Goal: Complete application form: Complete application form

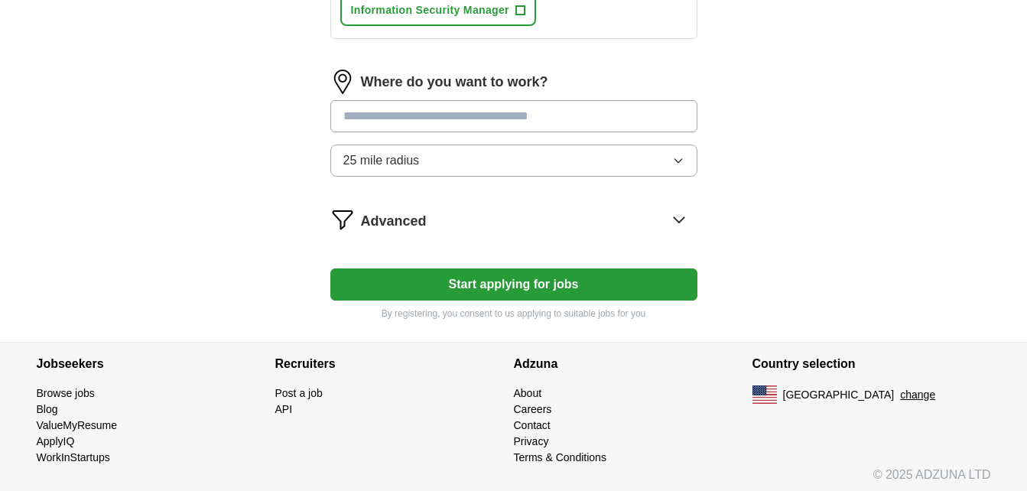
scroll to position [883, 0]
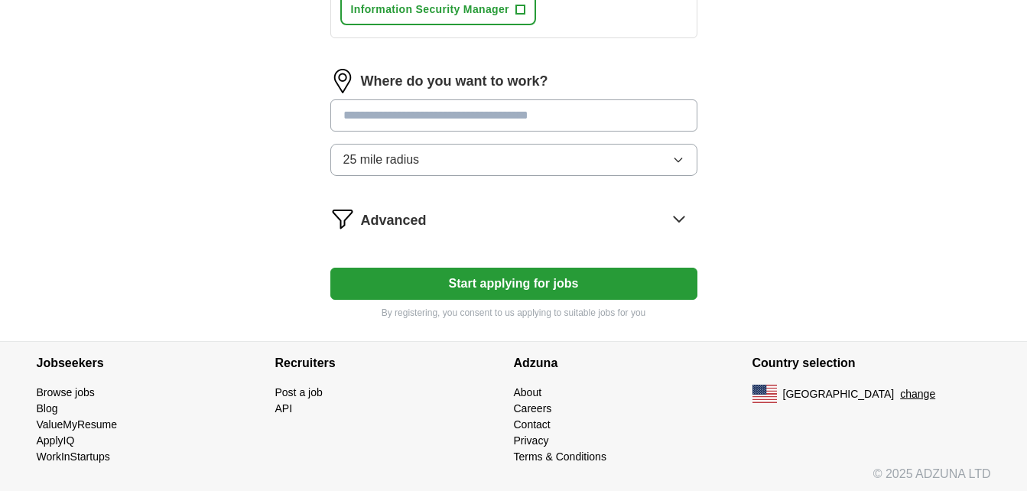
click at [506, 154] on button "25 mile radius" at bounding box center [513, 160] width 367 height 32
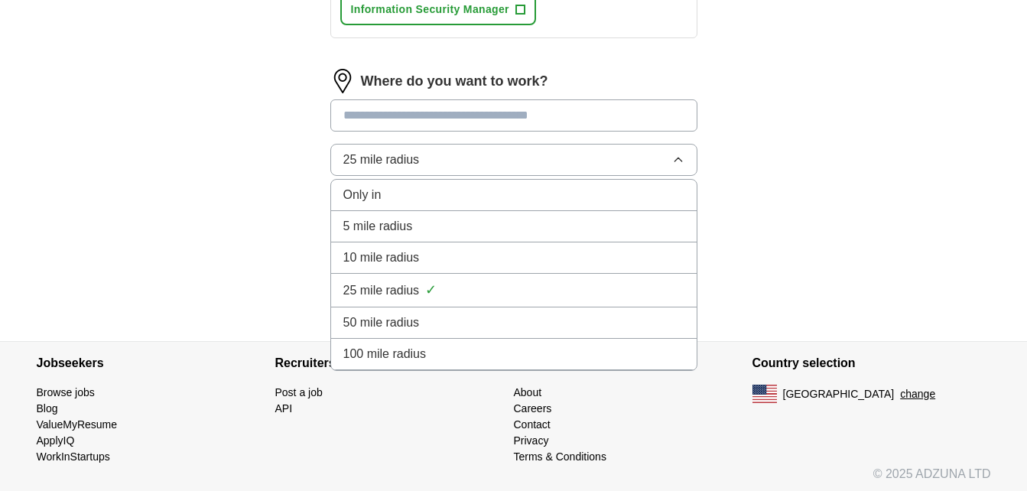
click at [506, 154] on button "25 mile radius" at bounding box center [513, 160] width 367 height 32
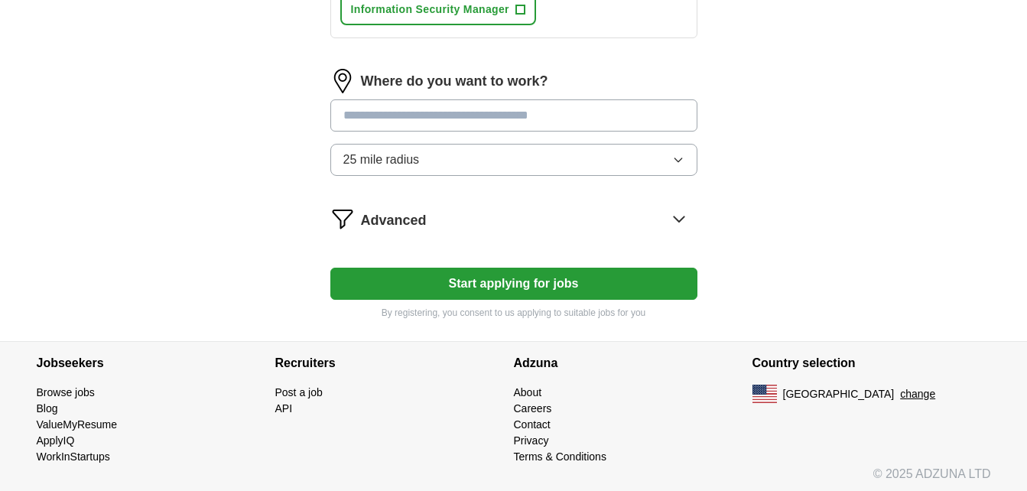
click at [540, 278] on button "Start applying for jobs" at bounding box center [513, 284] width 367 height 32
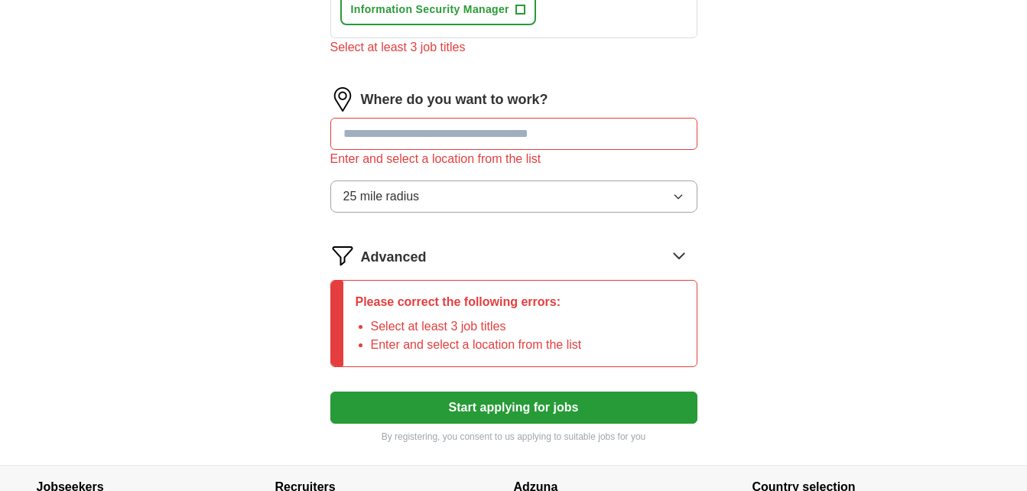
click at [517, 136] on input "text" at bounding box center [513, 134] width 367 height 32
click at [517, 136] on input "*" at bounding box center [513, 134] width 367 height 32
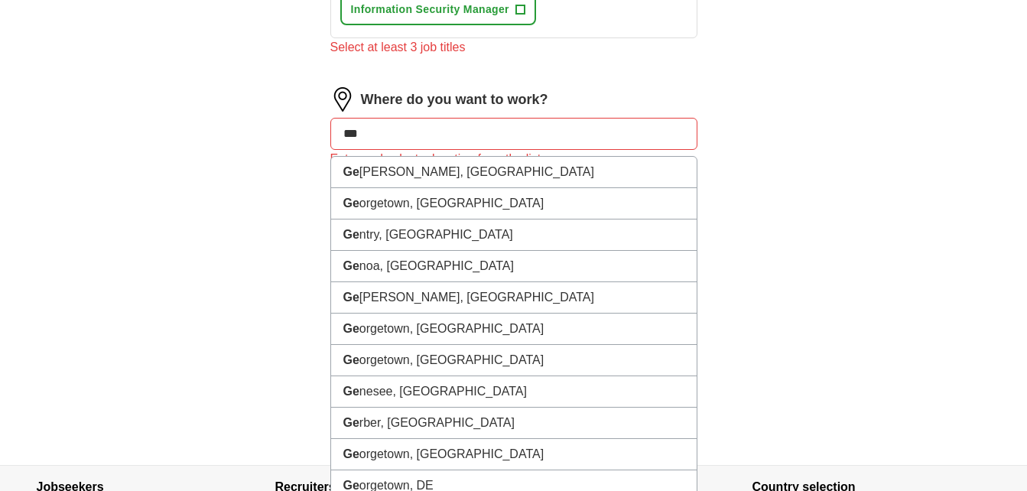
type input "****"
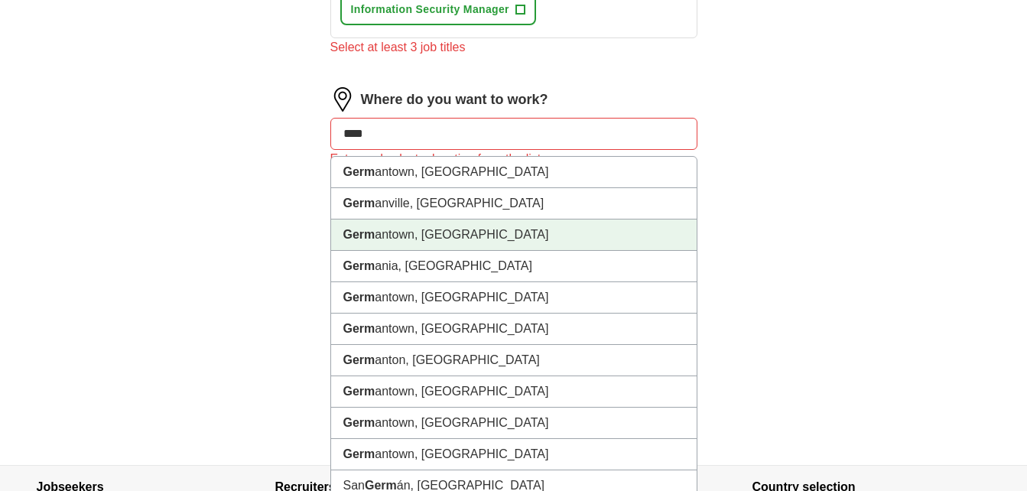
click at [532, 226] on li "Germ antown, MD" at bounding box center [514, 235] width 366 height 31
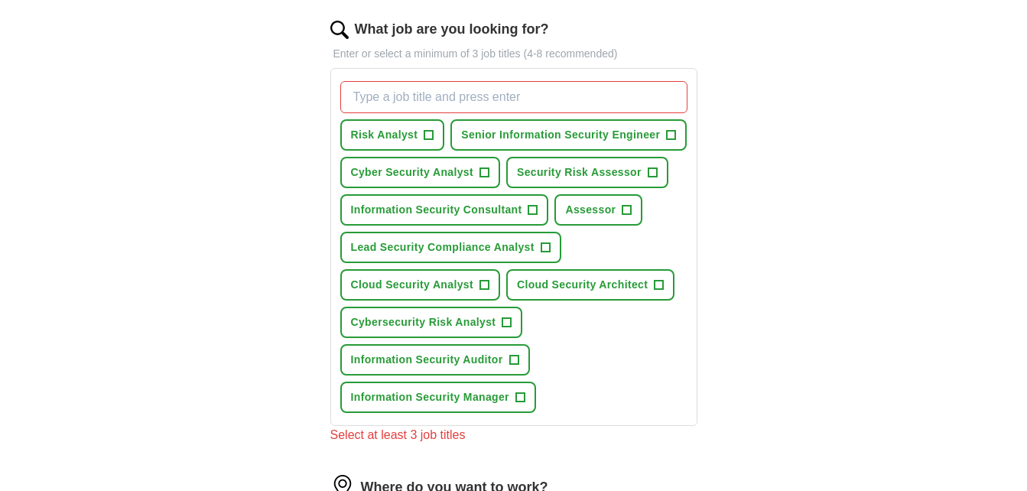
scroll to position [498, 0]
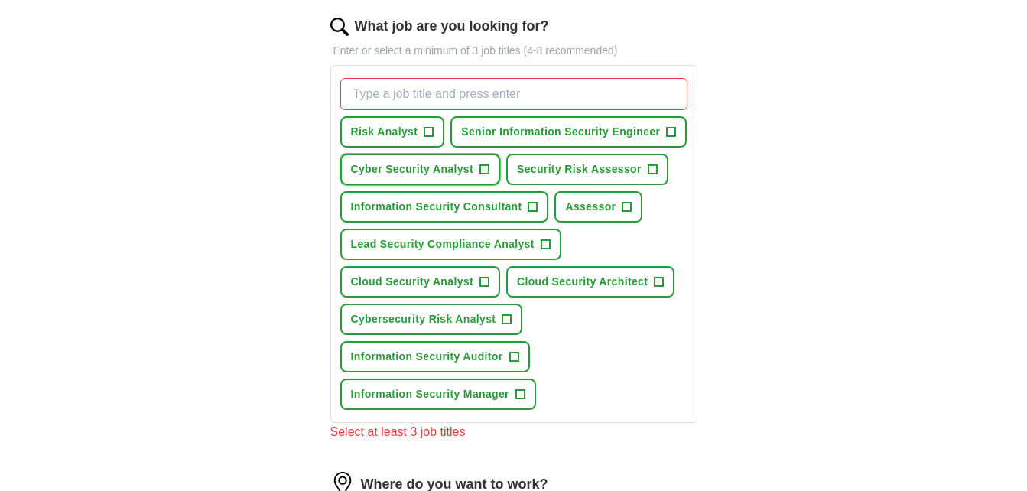
click at [482, 170] on span "+" at bounding box center [484, 170] width 9 height 12
click at [583, 136] on span "Senior Information Security Engineer" at bounding box center [560, 132] width 199 height 16
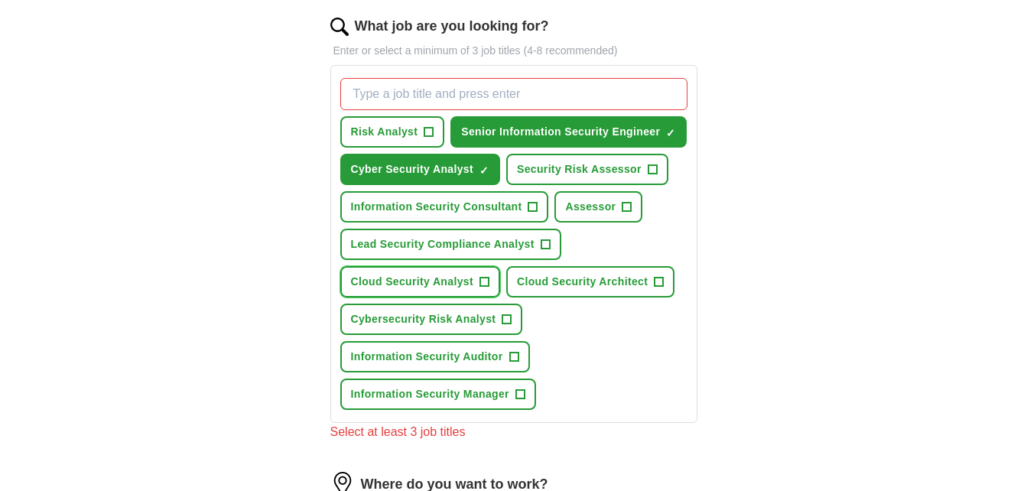
click at [462, 276] on span "Cloud Security Analyst" at bounding box center [412, 282] width 122 height 16
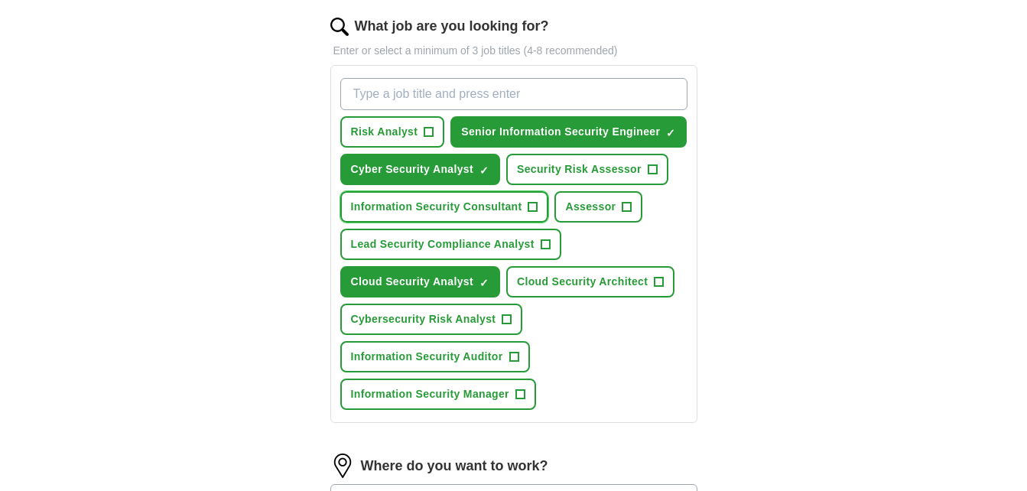
click at [497, 213] on span "Information Security Consultant" at bounding box center [436, 207] width 171 height 16
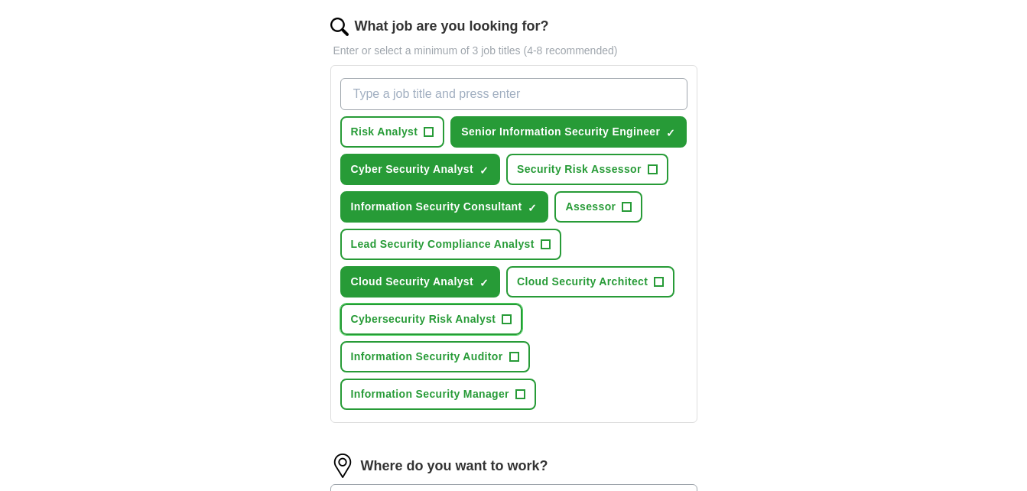
click at [496, 321] on span "Cybersecurity Risk Analyst" at bounding box center [423, 319] width 145 height 16
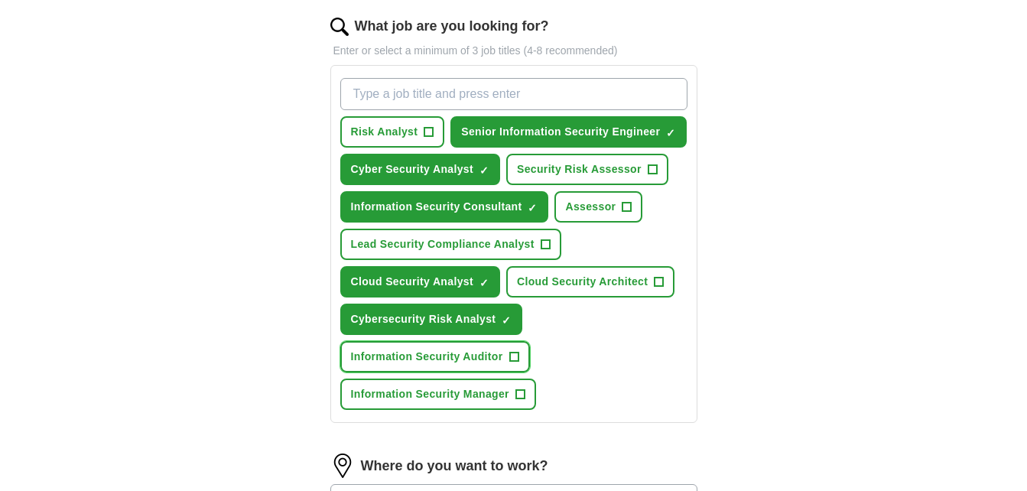
click at [457, 362] on span "Information Security Auditor" at bounding box center [427, 357] width 152 height 16
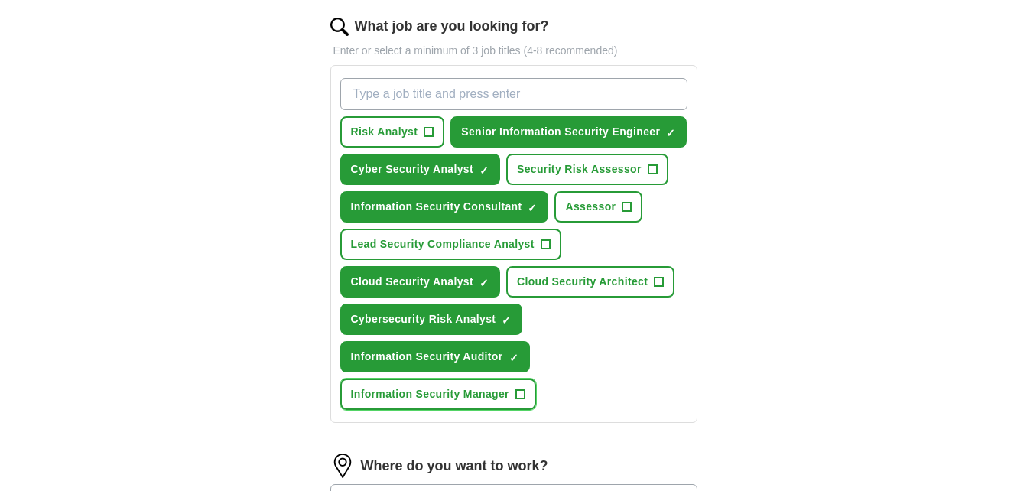
click at [459, 399] on span "Information Security Manager" at bounding box center [430, 394] width 158 height 16
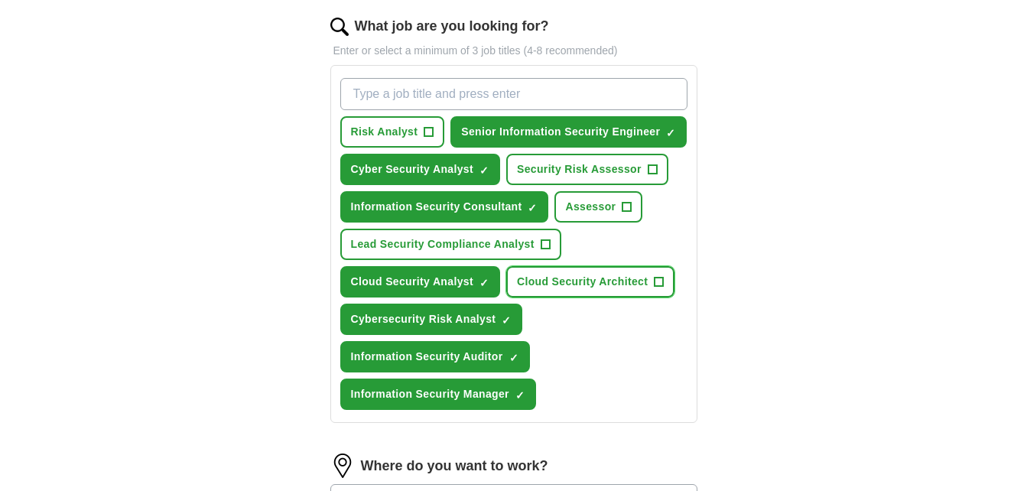
click at [556, 281] on span "Cloud Security Architect" at bounding box center [582, 282] width 131 height 16
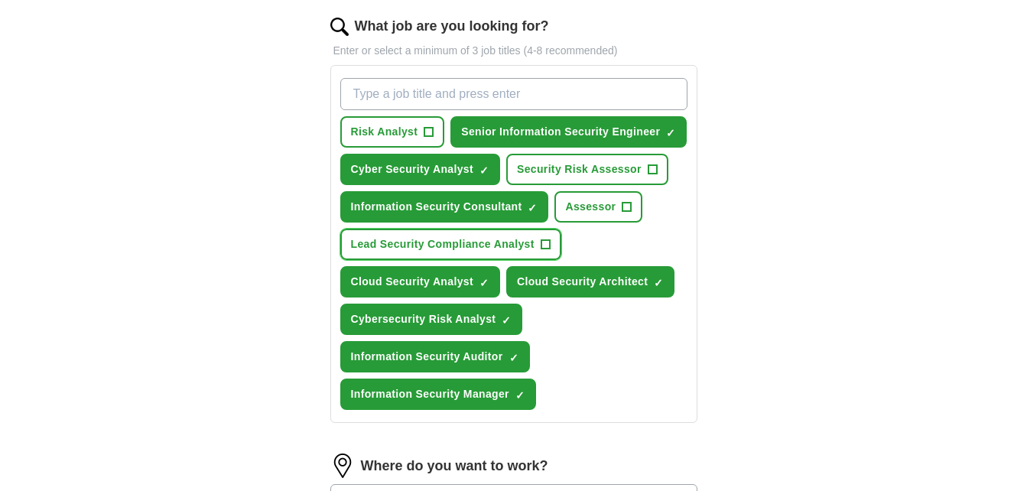
click at [495, 241] on span "Lead Security Compliance Analyst" at bounding box center [443, 244] width 184 height 16
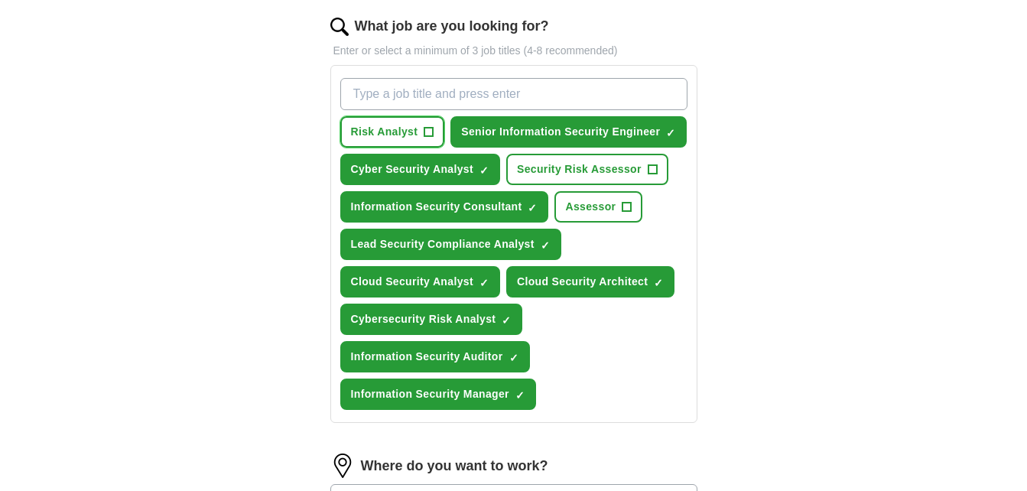
click at [368, 134] on span "Risk Analyst" at bounding box center [384, 132] width 67 height 16
click at [585, 207] on span "Assessor" at bounding box center [590, 207] width 50 height 16
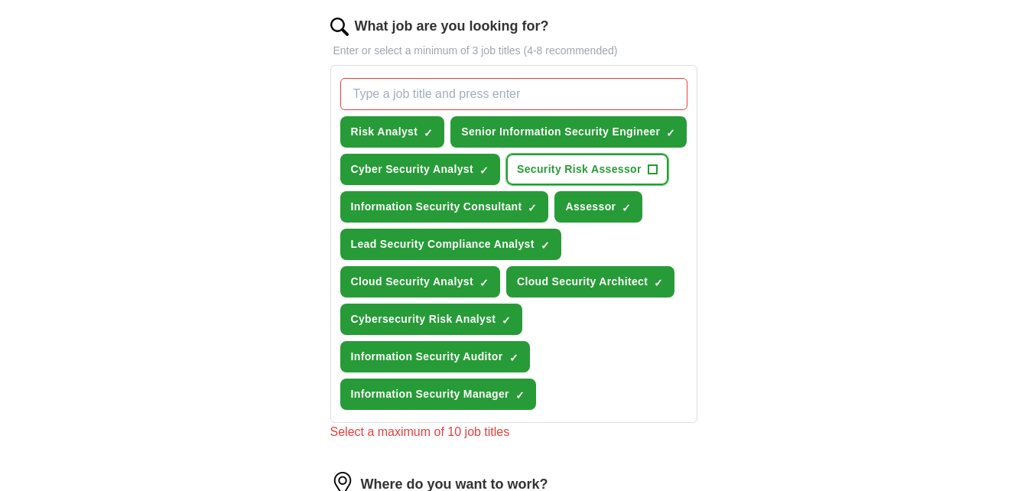
click at [576, 163] on span "Security Risk Assessor" at bounding box center [579, 169] width 125 height 16
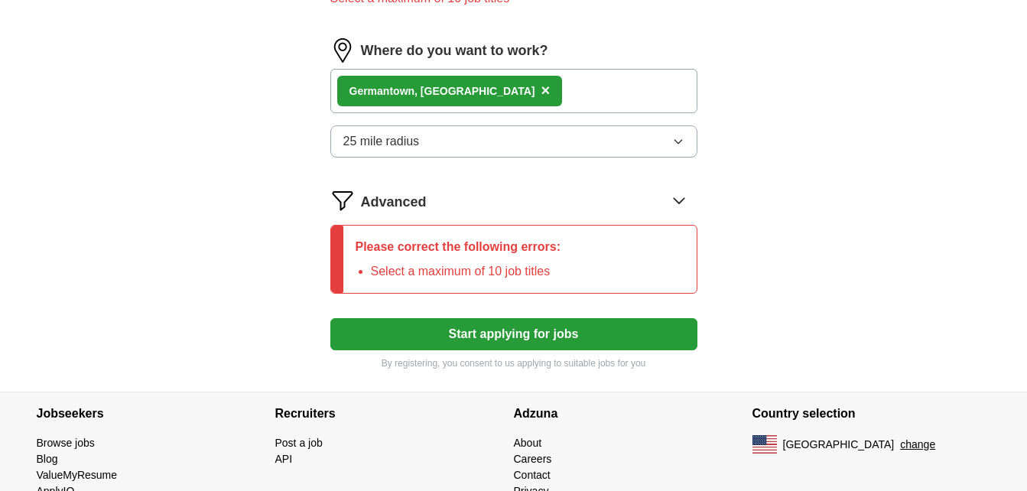
scroll to position [932, 0]
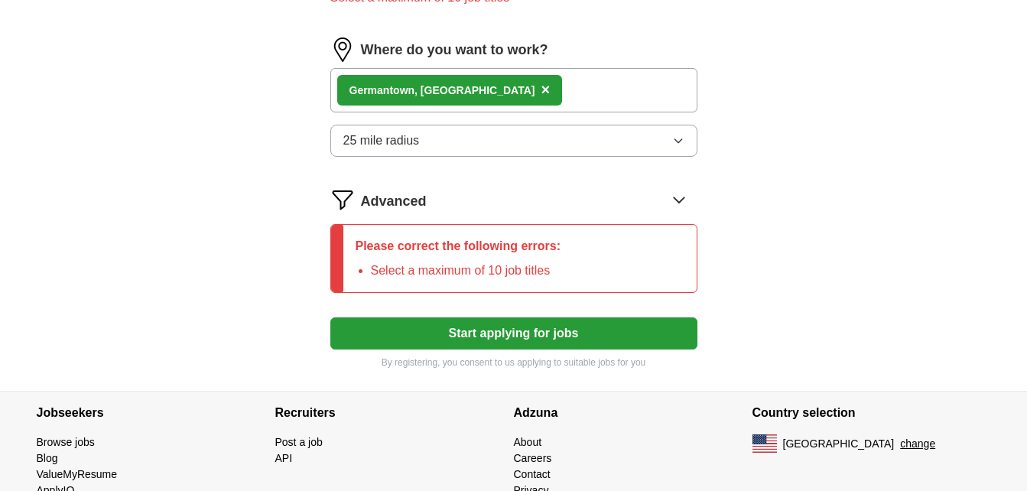
click at [528, 332] on button "Start applying for jobs" at bounding box center [513, 333] width 367 height 32
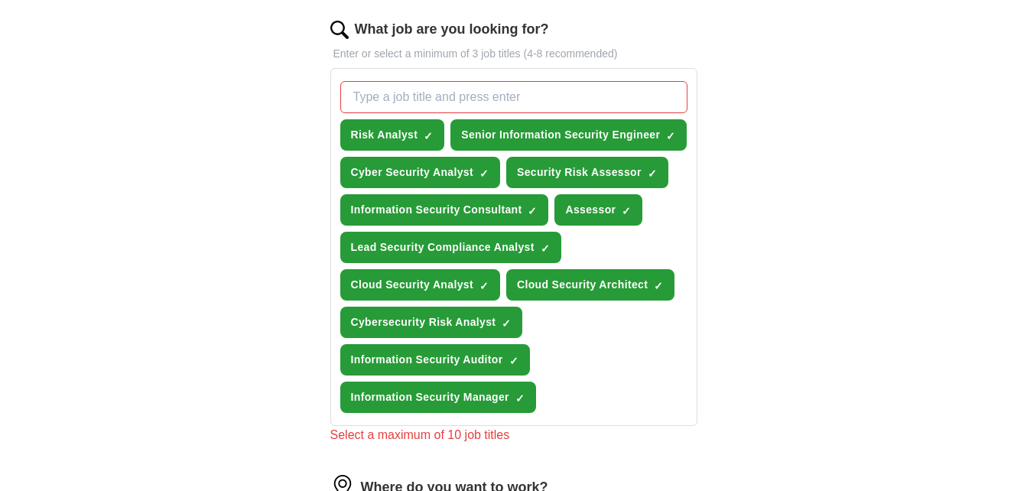
scroll to position [494, 0]
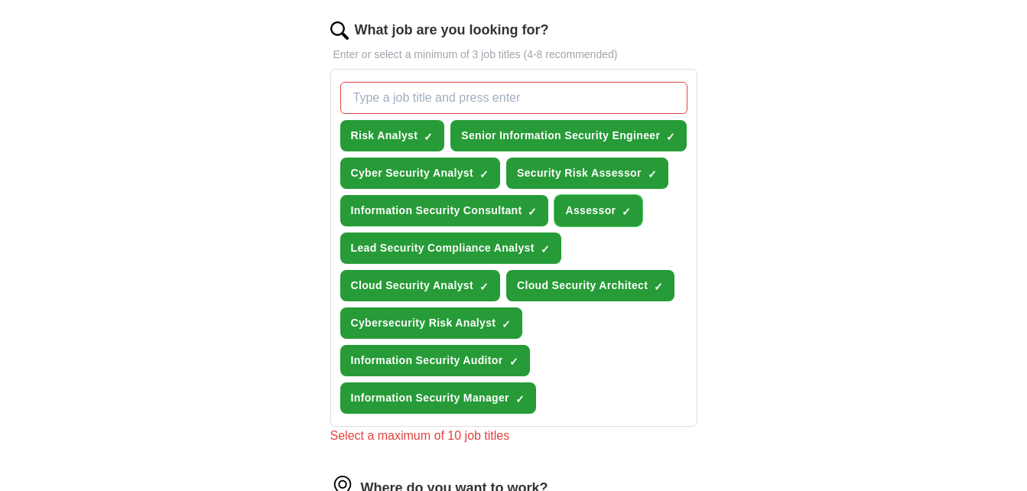
click at [585, 197] on button "Assessor ✓ ×" at bounding box center [599, 210] width 88 height 31
click at [425, 143] on button "Risk Analyst ✓ ×" at bounding box center [392, 135] width 105 height 31
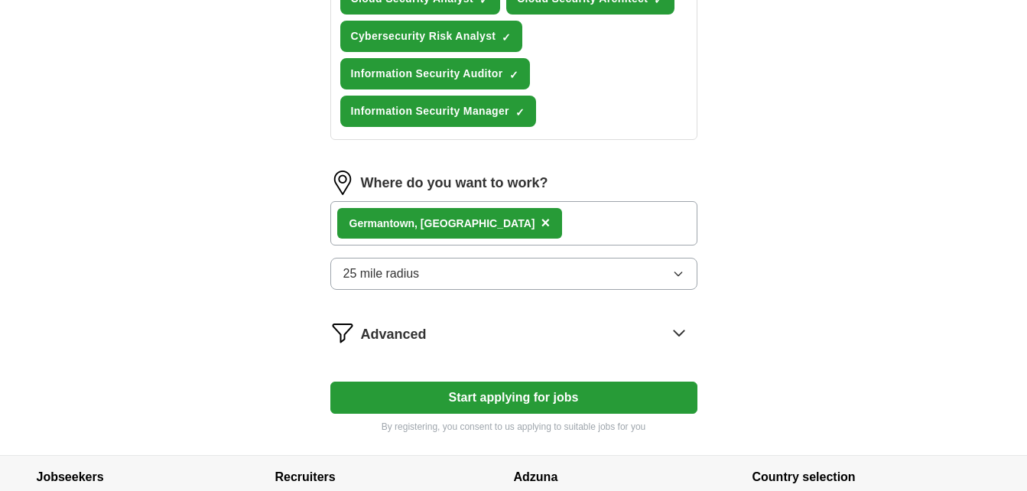
scroll to position [782, 0]
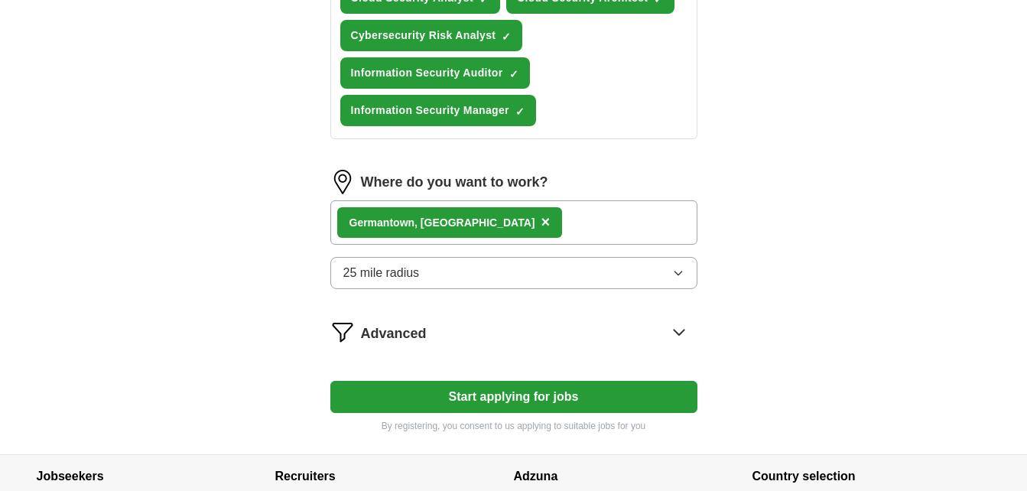
click at [588, 386] on button "Start applying for jobs" at bounding box center [513, 397] width 367 height 32
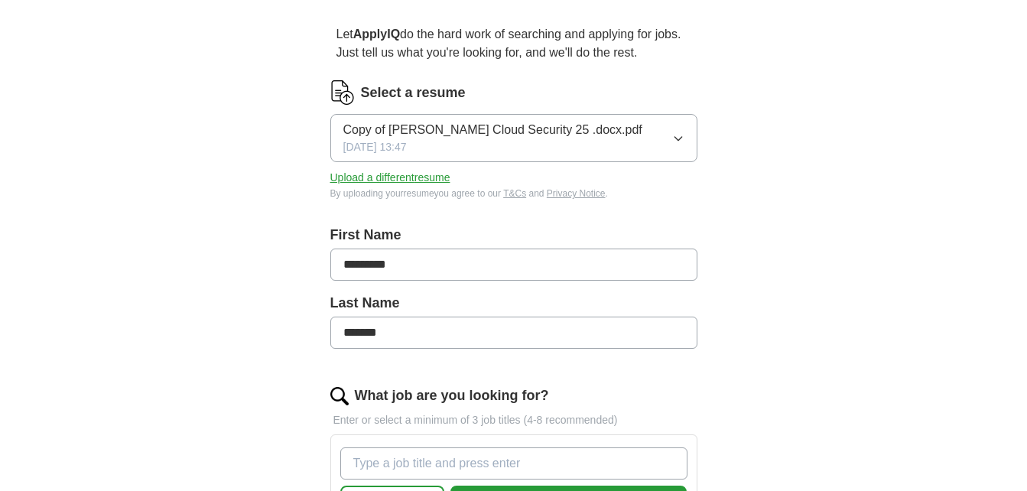
scroll to position [0, 0]
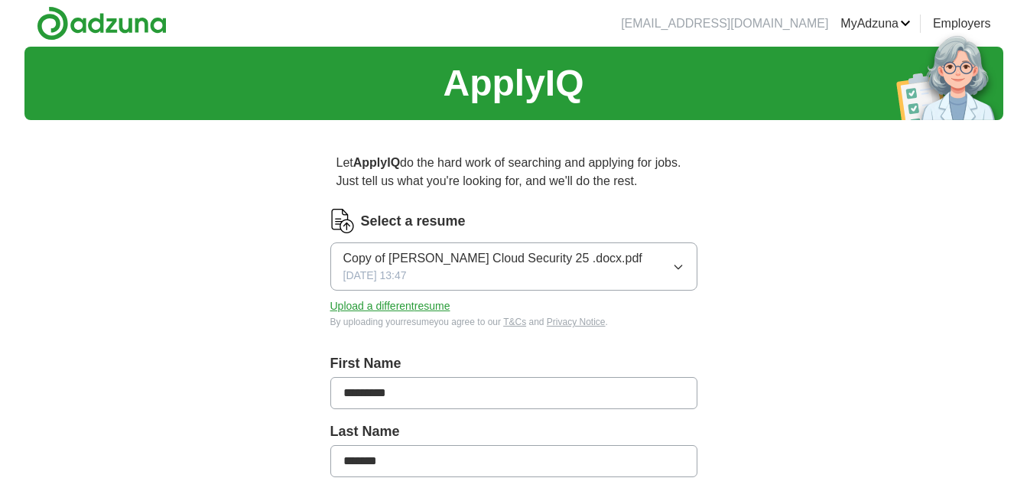
select select "**"
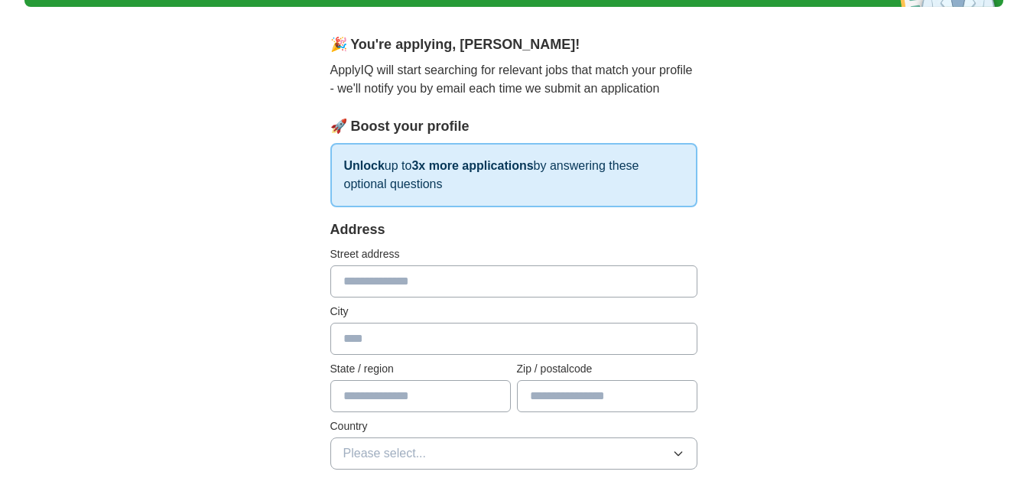
scroll to position [99, 0]
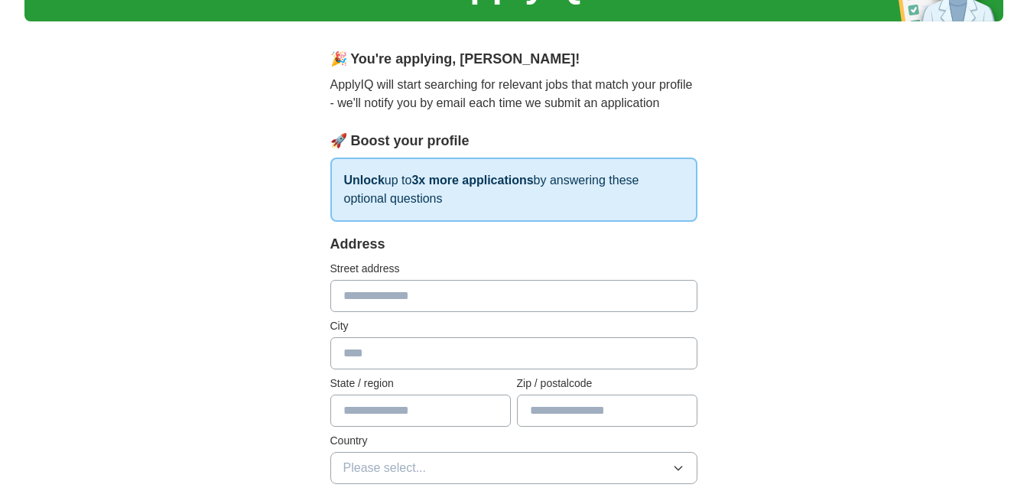
click at [556, 293] on input "text" at bounding box center [513, 296] width 367 height 32
type input "**********"
type input "**"
type input "*****"
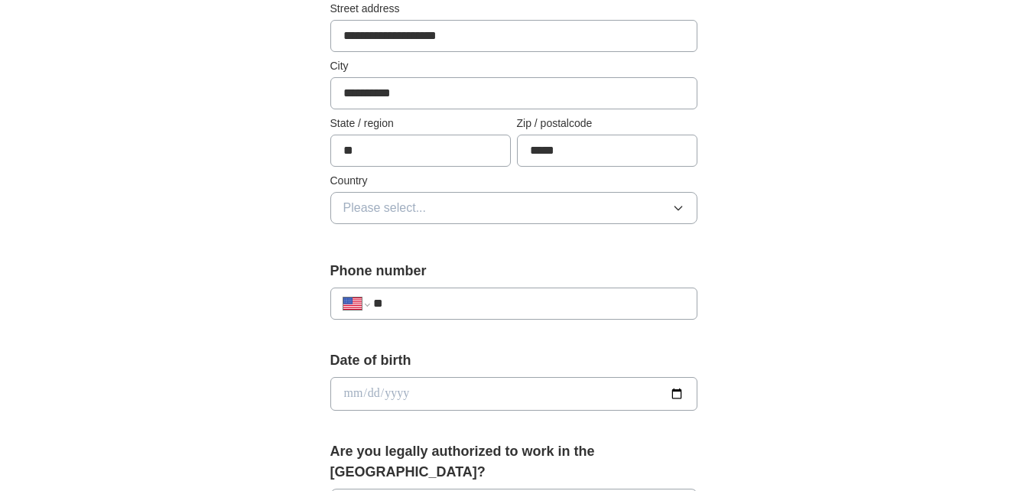
scroll to position [366, 0]
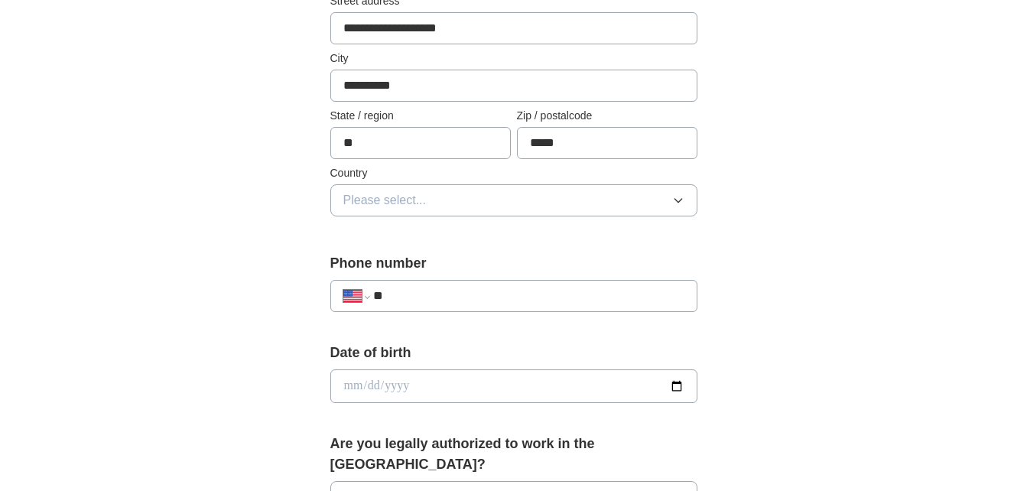
click at [619, 199] on button "Please select..." at bounding box center [513, 200] width 367 height 32
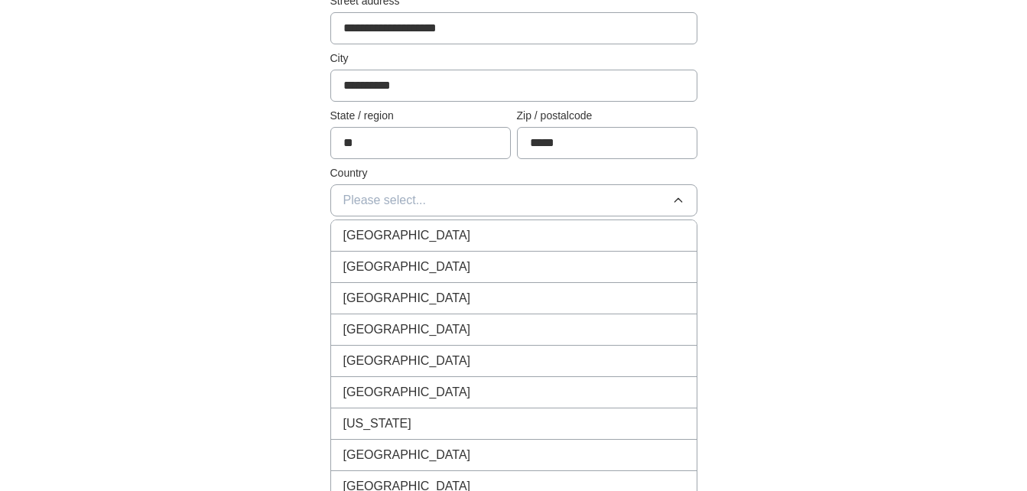
click at [617, 261] on div "[GEOGRAPHIC_DATA]" at bounding box center [513, 267] width 341 height 18
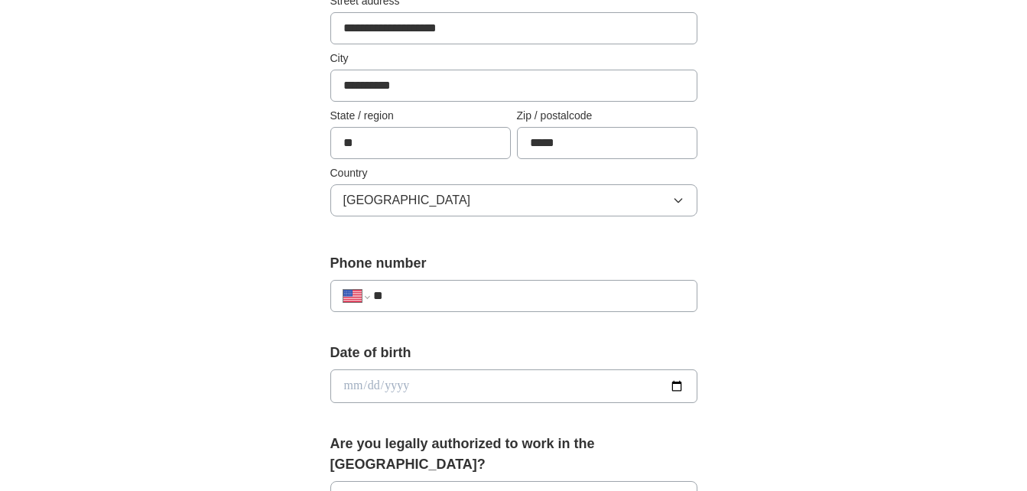
click at [613, 292] on input "**" at bounding box center [528, 296] width 311 height 18
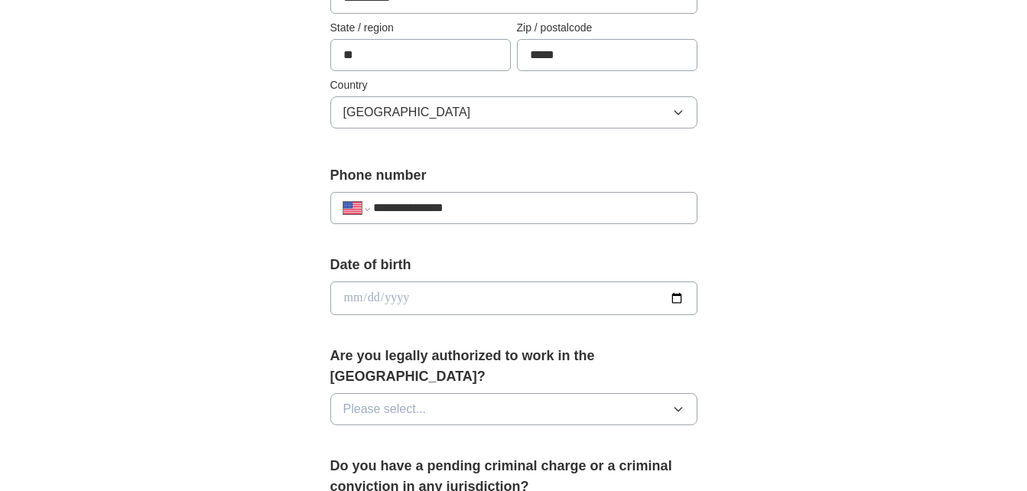
scroll to position [508, 0]
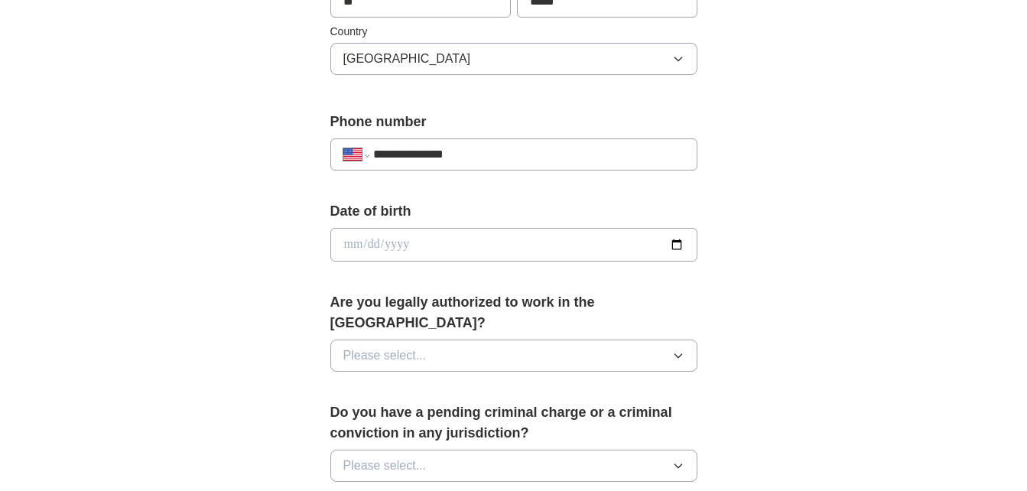
type input "**********"
click at [646, 252] on input "date" at bounding box center [513, 245] width 367 height 34
click at [676, 248] on input "date" at bounding box center [513, 245] width 367 height 34
click at [409, 244] on input "**********" at bounding box center [513, 245] width 367 height 34
click at [675, 255] on input "**********" at bounding box center [513, 245] width 367 height 34
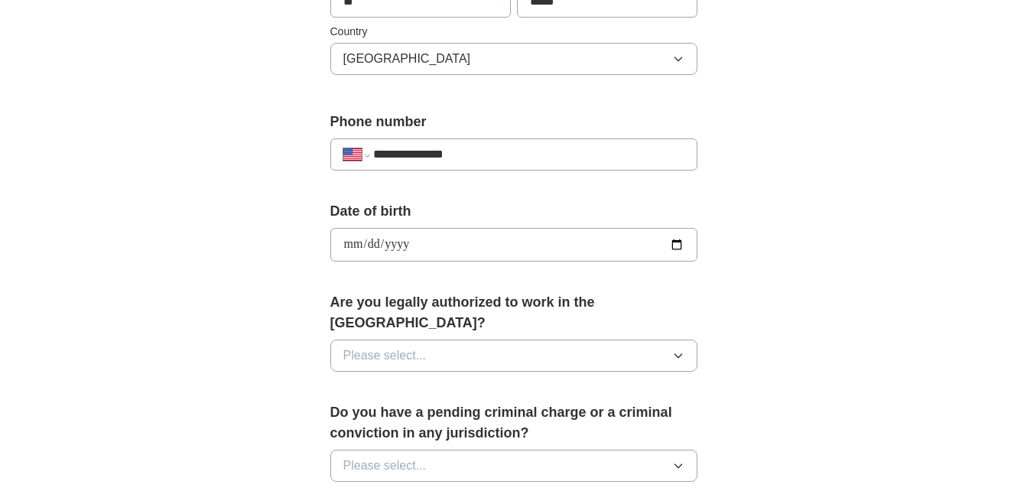
click at [680, 242] on input "**********" at bounding box center [513, 245] width 367 height 34
type input "**********"
click at [789, 341] on div "**********" at bounding box center [513, 235] width 979 height 1393
click at [682, 350] on icon "button" at bounding box center [678, 356] width 12 height 12
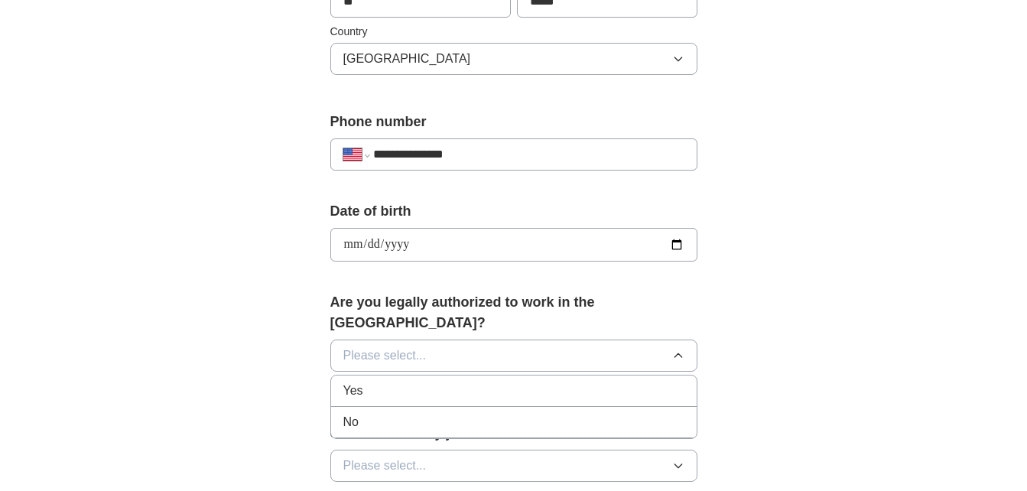
click at [672, 382] on div "Yes" at bounding box center [513, 391] width 341 height 18
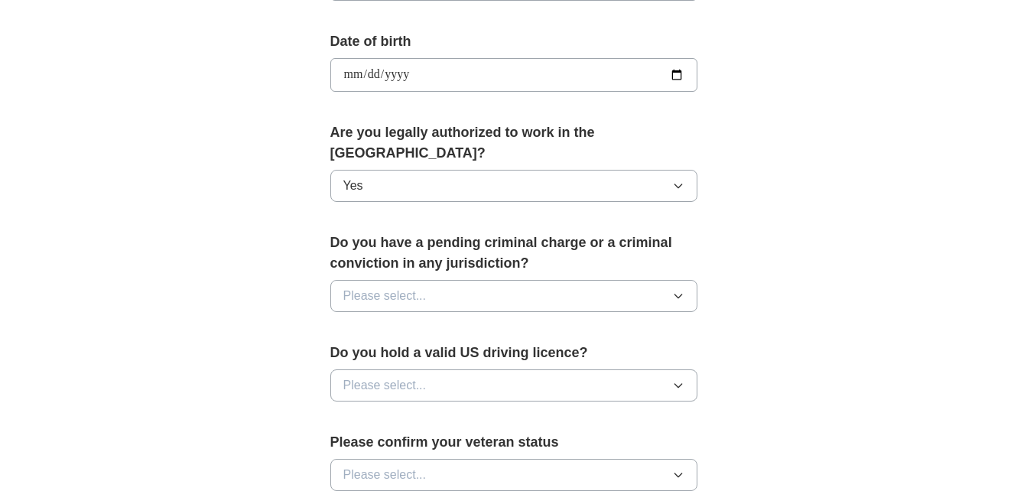
scroll to position [678, 0]
click at [668, 279] on button "Please select..." at bounding box center [513, 295] width 367 height 32
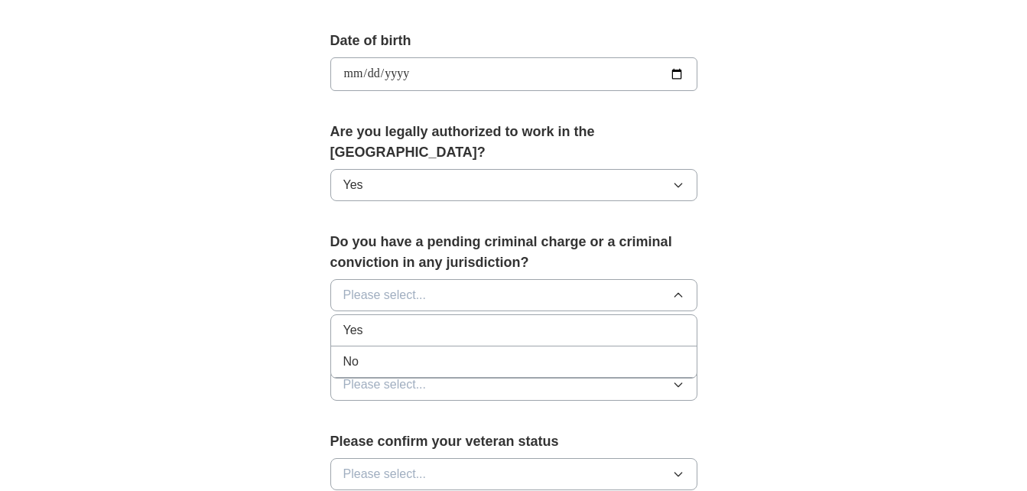
click at [652, 353] on div "No" at bounding box center [513, 362] width 341 height 18
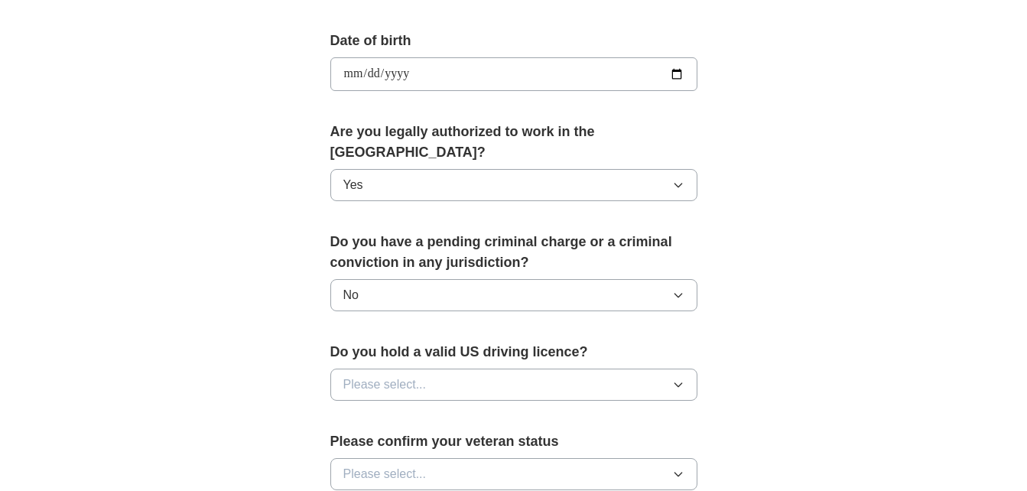
click at [655, 369] on button "Please select..." at bounding box center [513, 385] width 367 height 32
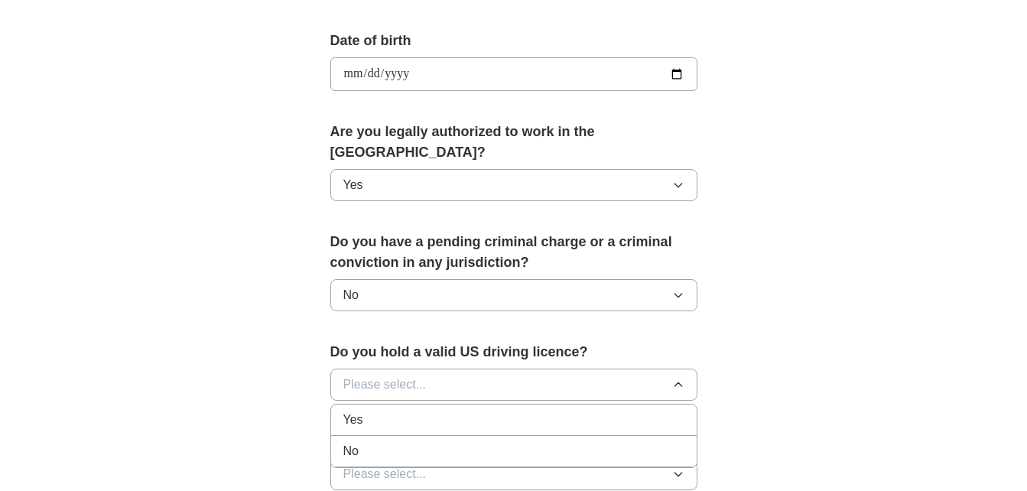
click at [646, 411] on div "Yes" at bounding box center [513, 420] width 341 height 18
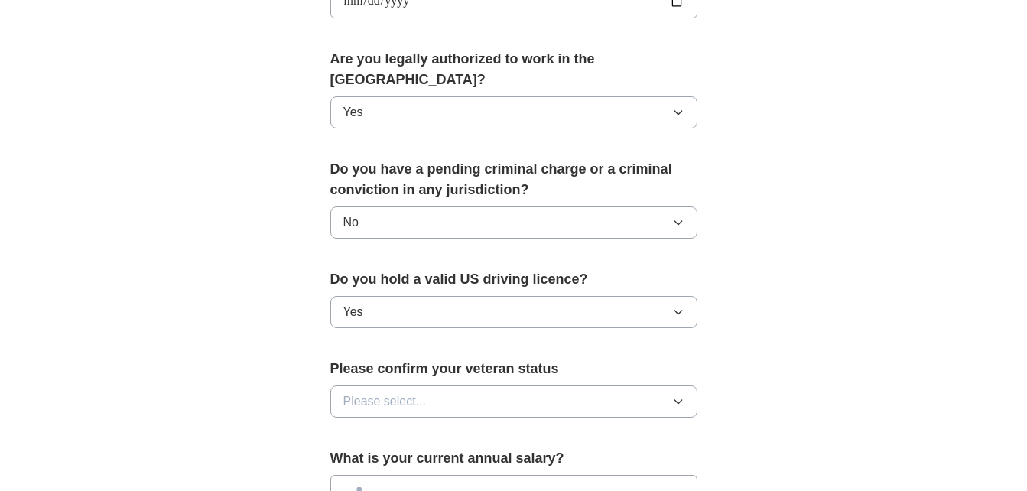
scroll to position [760, 0]
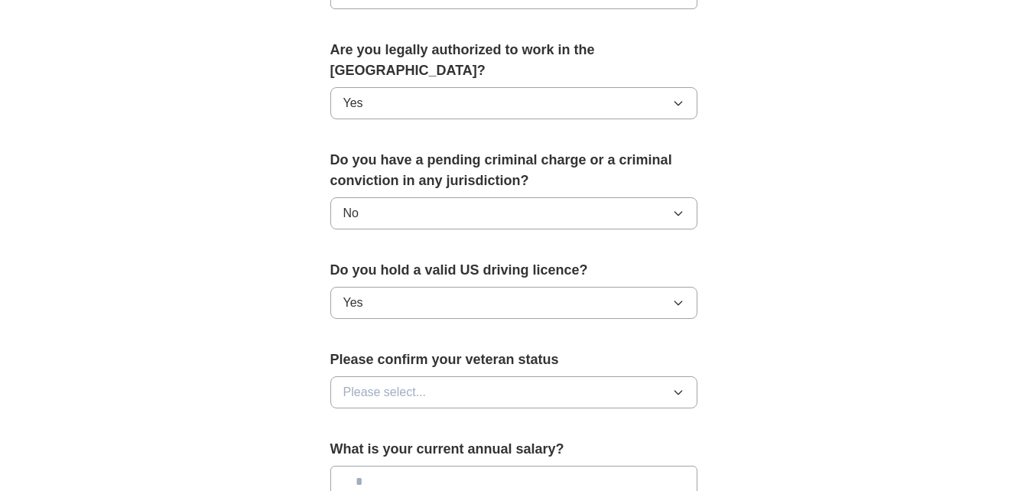
click at [672, 386] on icon "button" at bounding box center [678, 392] width 12 height 12
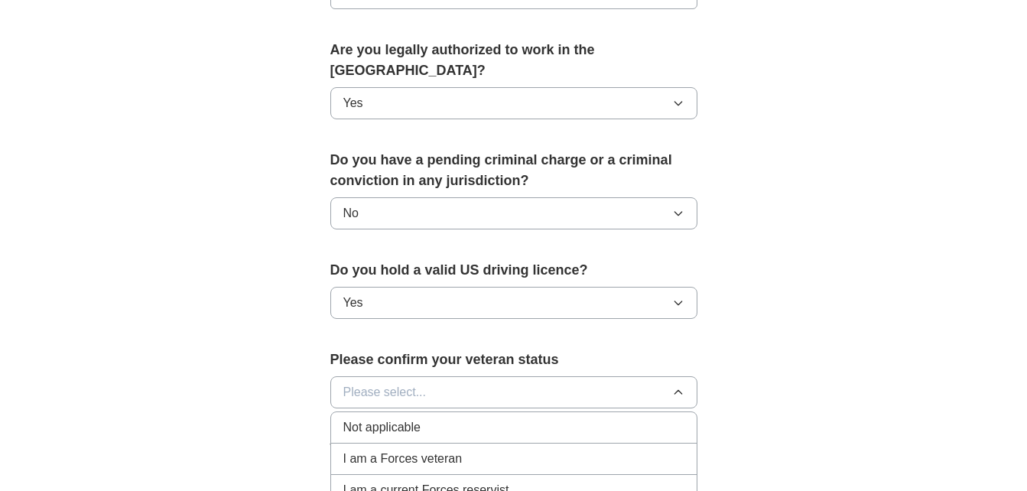
click at [659, 418] on div "Not applicable" at bounding box center [513, 427] width 341 height 18
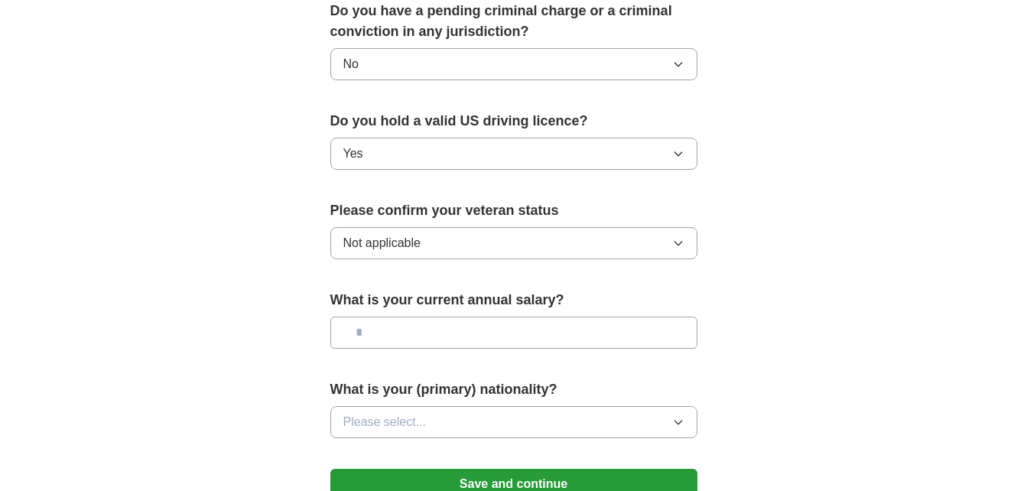
scroll to position [910, 0]
click at [541, 316] on input "text" at bounding box center [513, 332] width 367 height 32
type input "****"
click at [603, 405] on button "Please select..." at bounding box center [513, 421] width 367 height 32
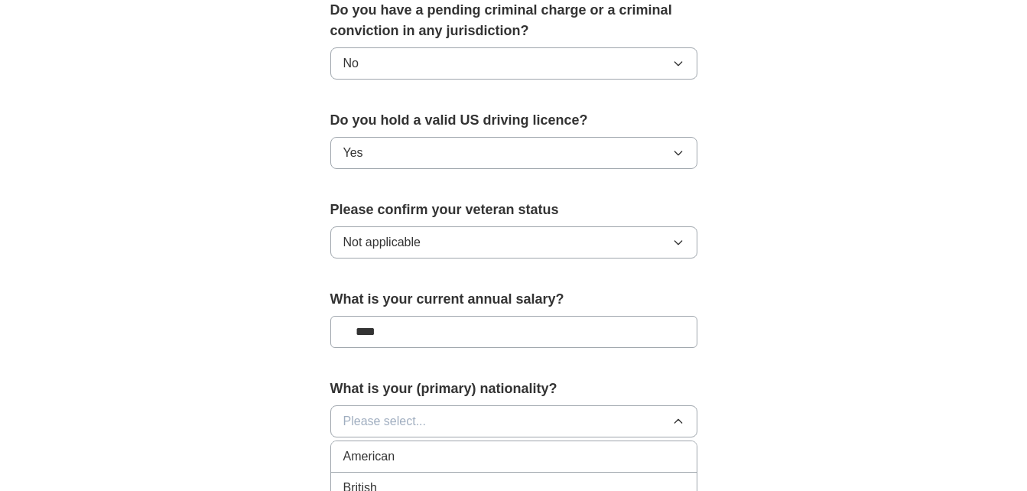
click at [601, 447] on div "American" at bounding box center [513, 456] width 341 height 18
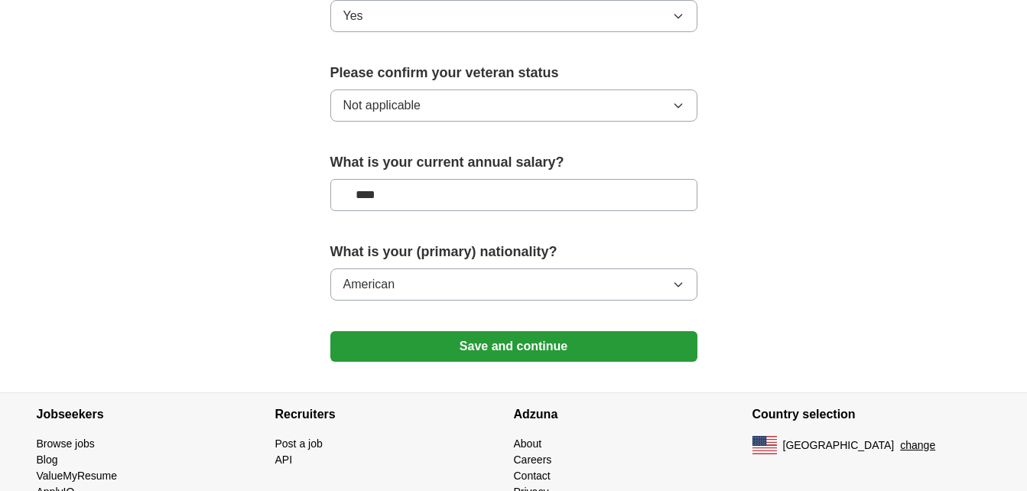
scroll to position [1048, 0]
click at [662, 330] on button "Save and continue" at bounding box center [513, 345] width 367 height 31
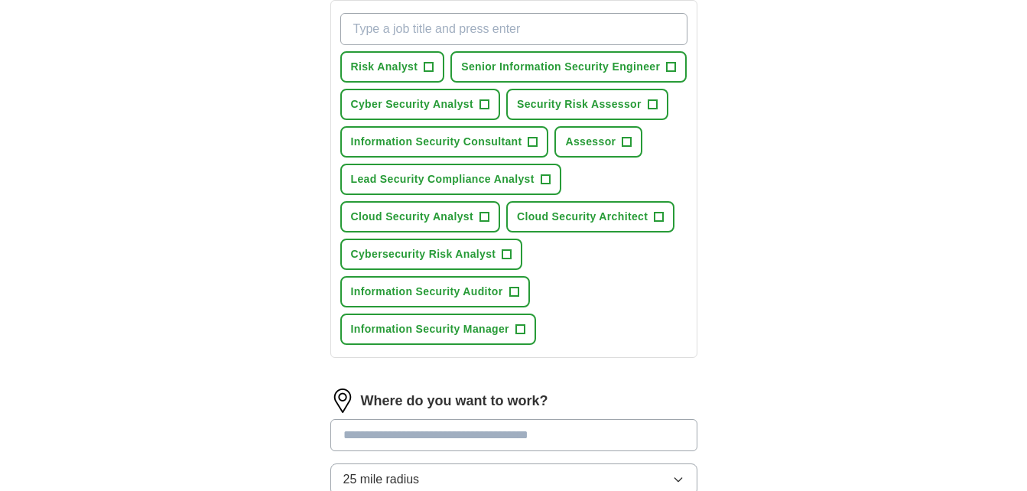
scroll to position [565, 0]
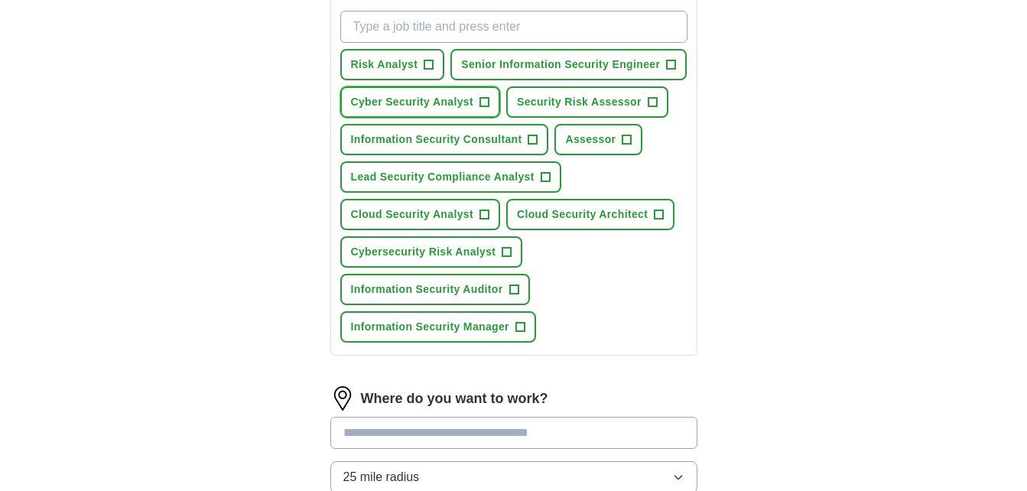
drag, startPoint x: 389, startPoint y: 101, endPoint x: 542, endPoint y: 106, distance: 153.8
click at [542, 106] on div "Risk Analyst + Senior Information Security Engineer + Cyber Security Analyst + …" at bounding box center [513, 177] width 353 height 344
click at [542, 106] on span "Security Risk Assessor" at bounding box center [579, 102] width 125 height 16
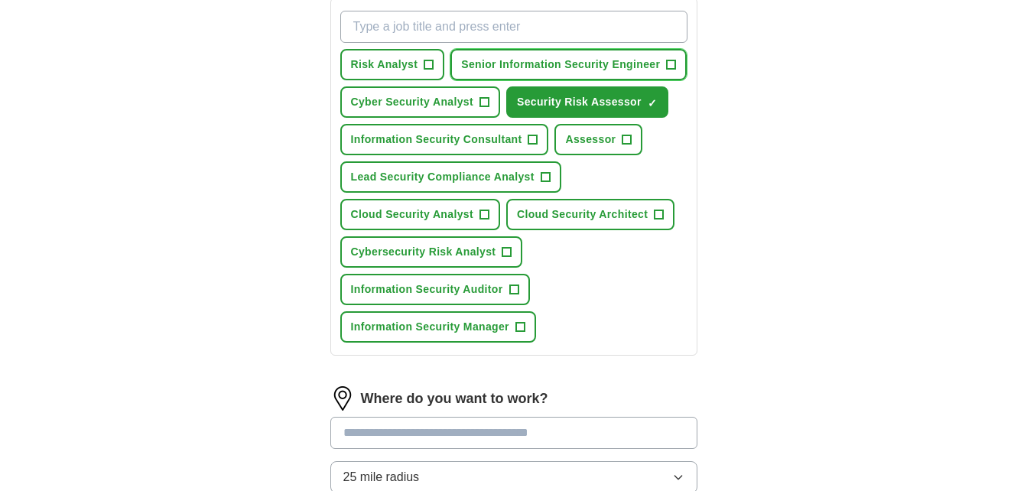
click at [541, 67] on span "Senior Information Security Engineer" at bounding box center [560, 65] width 199 height 16
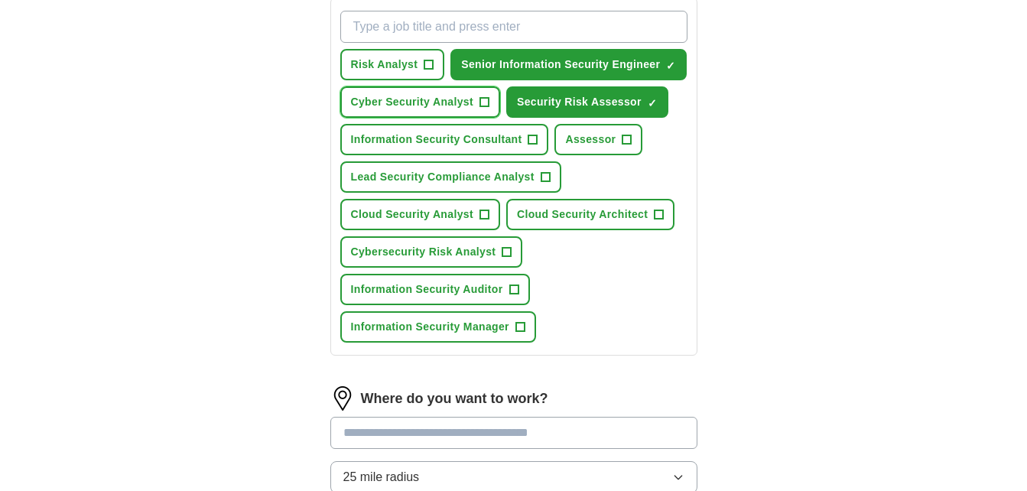
click at [468, 96] on span "Cyber Security Analyst" at bounding box center [412, 102] width 122 height 16
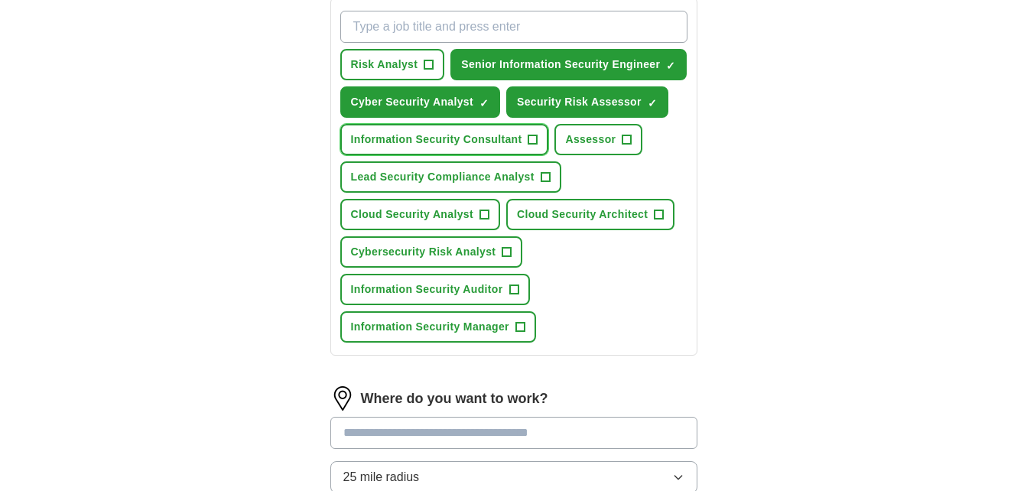
click at [456, 130] on button "Information Security Consultant +" at bounding box center [444, 139] width 209 height 31
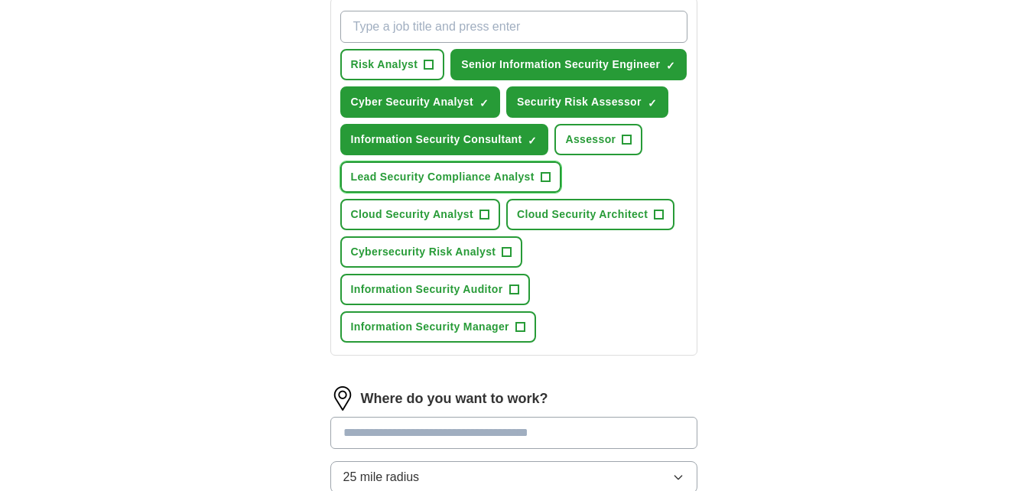
click at [449, 169] on span "Lead Security Compliance Analyst" at bounding box center [443, 177] width 184 height 16
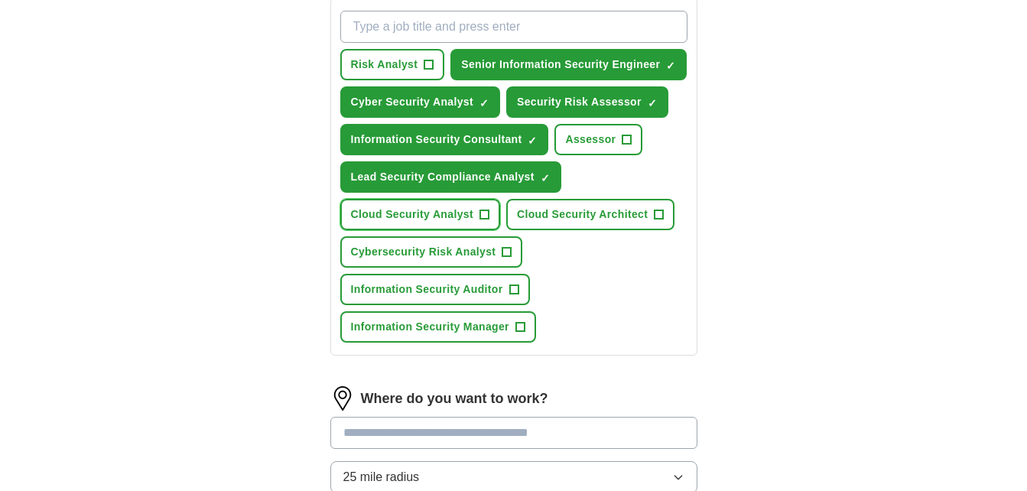
click at [430, 210] on span "Cloud Security Analyst" at bounding box center [412, 215] width 122 height 16
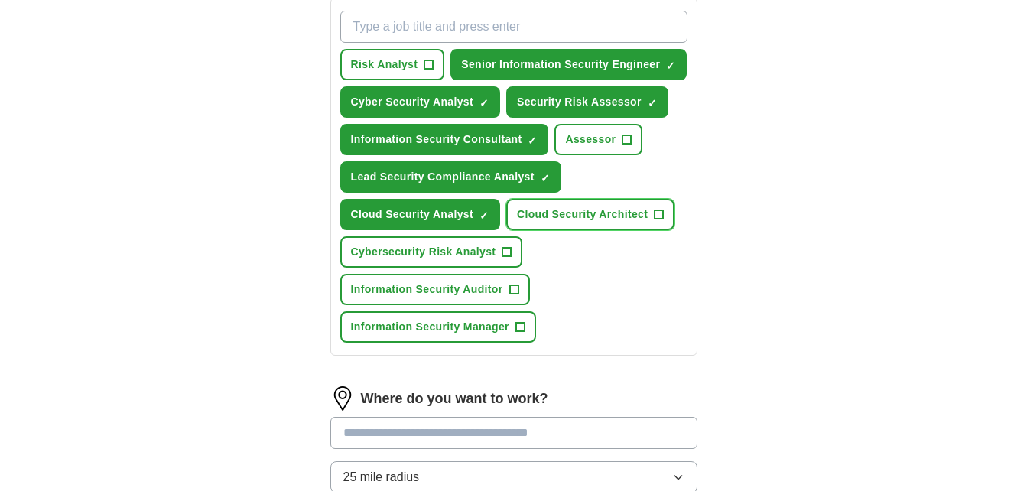
drag, startPoint x: 557, startPoint y: 210, endPoint x: 405, endPoint y: 259, distance: 158.9
click at [405, 259] on div "Risk Analyst + Senior Information Security Engineer ✓ × Cyber Security Analyst …" at bounding box center [513, 177] width 353 height 344
click at [405, 259] on span "Cybersecurity Risk Analyst" at bounding box center [423, 252] width 145 height 16
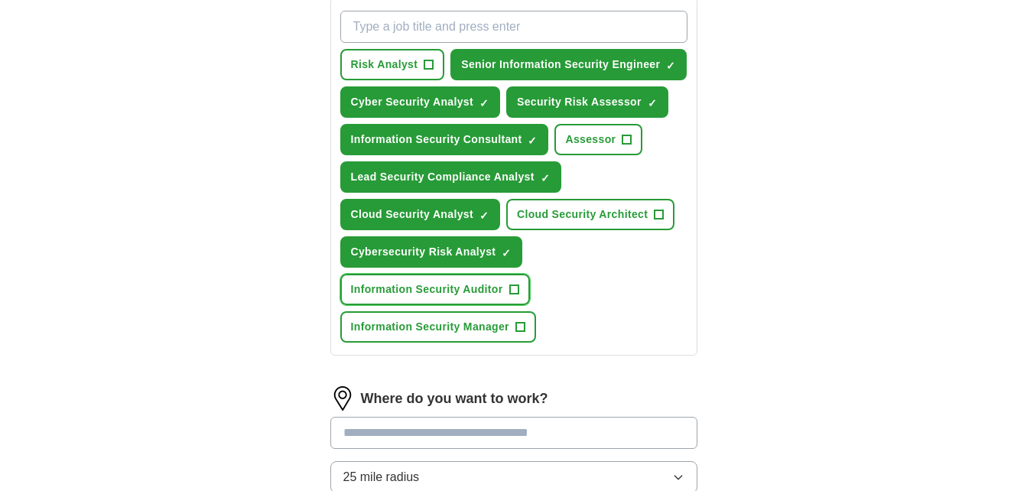
drag, startPoint x: 411, startPoint y: 292, endPoint x: 411, endPoint y: 325, distance: 32.9
click at [411, 325] on div "Risk Analyst + Senior Information Security Engineer ✓ × Cyber Security Analyst …" at bounding box center [513, 177] width 353 height 344
click at [411, 325] on span "Information Security Manager" at bounding box center [430, 327] width 158 height 16
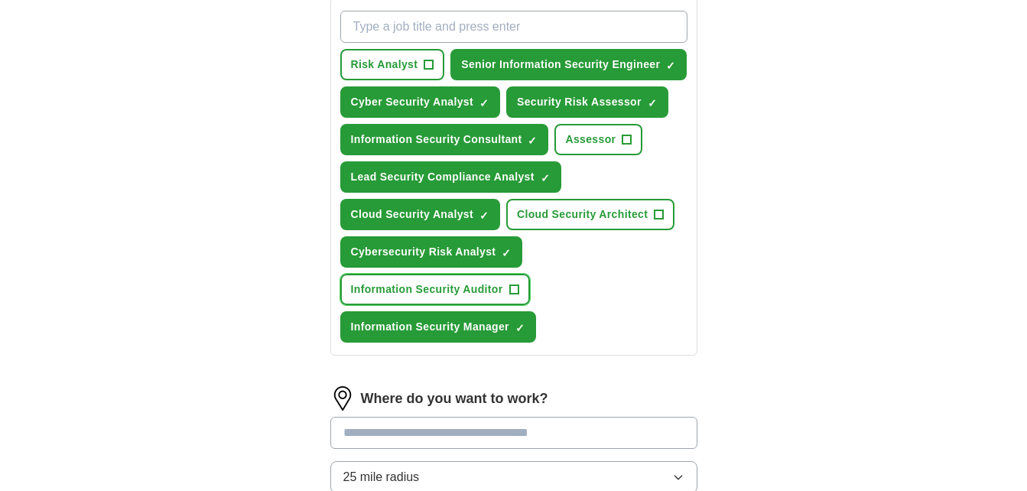
click at [421, 297] on span "Information Security Auditor" at bounding box center [427, 289] width 152 height 16
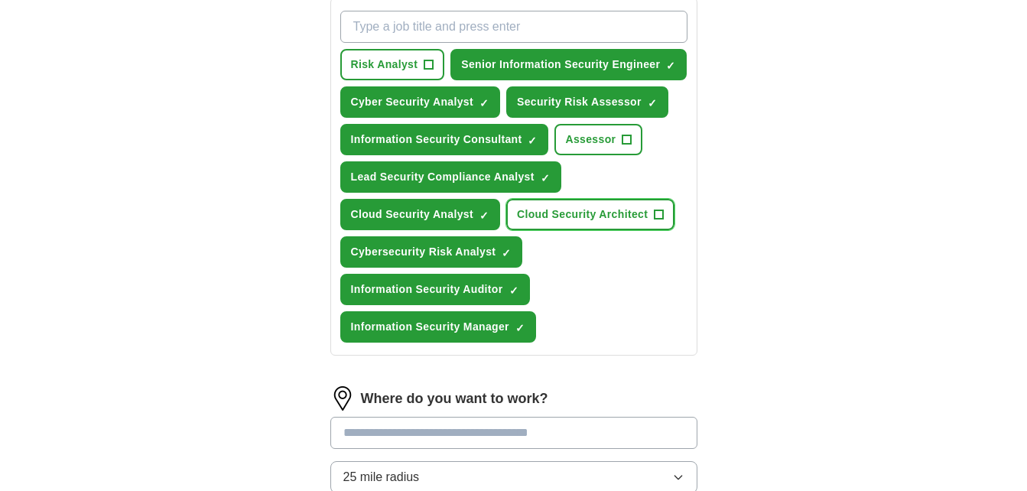
click at [566, 223] on button "Cloud Security Architect +" at bounding box center [590, 214] width 168 height 31
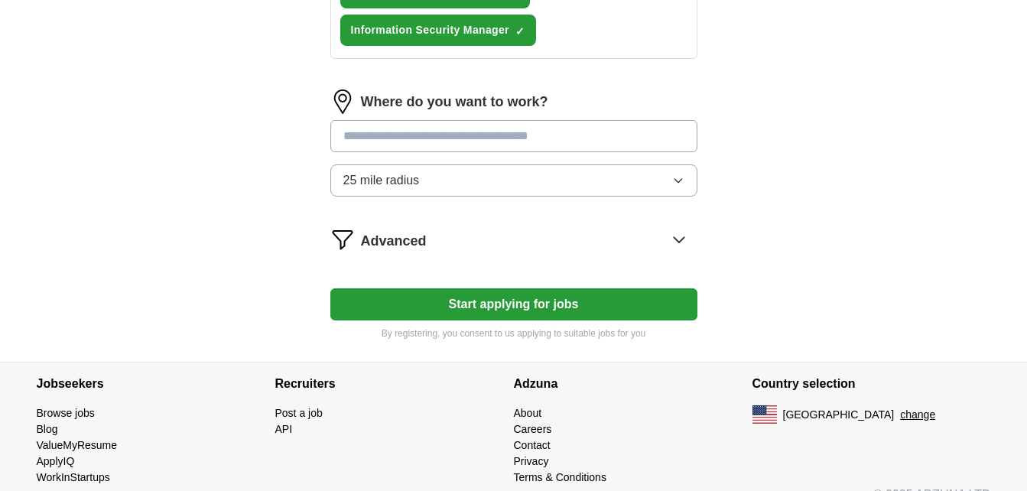
scroll to position [887, 0]
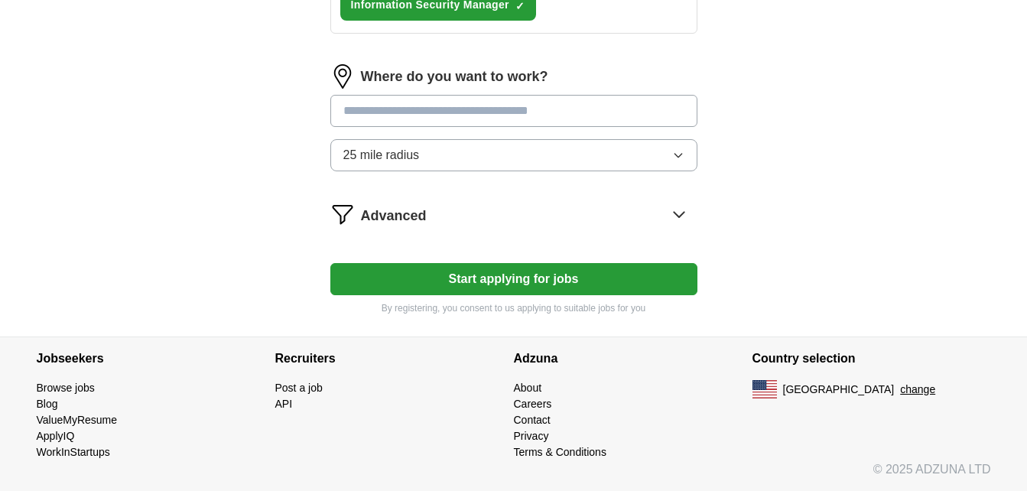
click at [568, 280] on button "Start applying for jobs" at bounding box center [513, 279] width 367 height 32
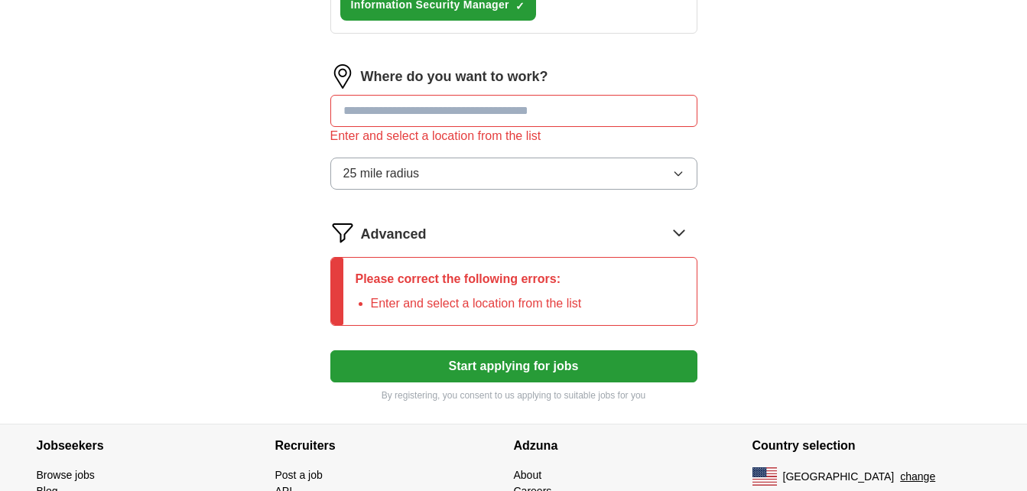
click at [560, 117] on input "text" at bounding box center [513, 111] width 367 height 32
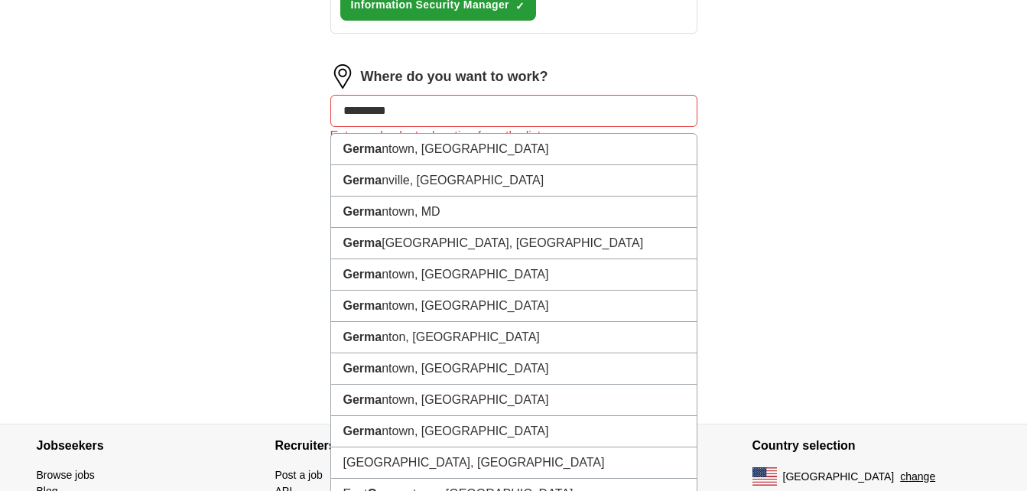
type input "**********"
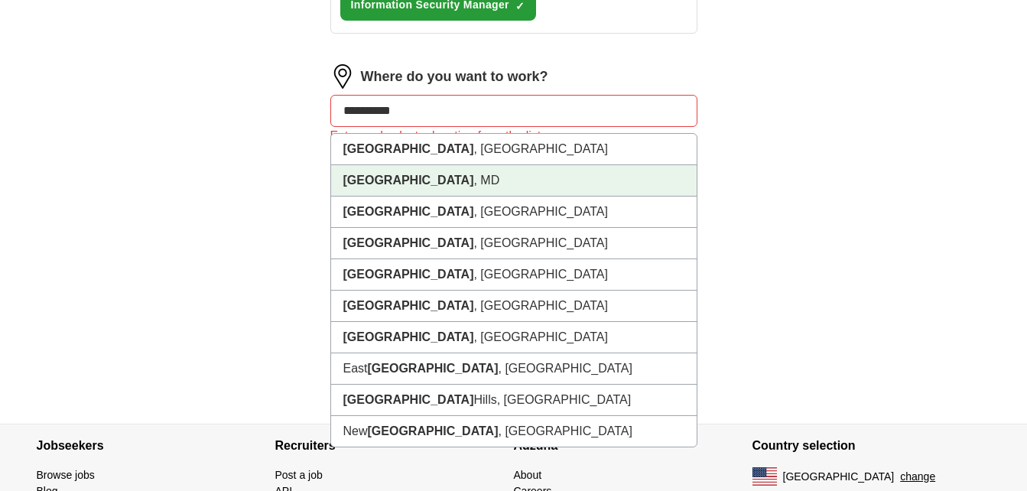
click at [509, 177] on li "[GEOGRAPHIC_DATA] , [GEOGRAPHIC_DATA]" at bounding box center [514, 180] width 366 height 31
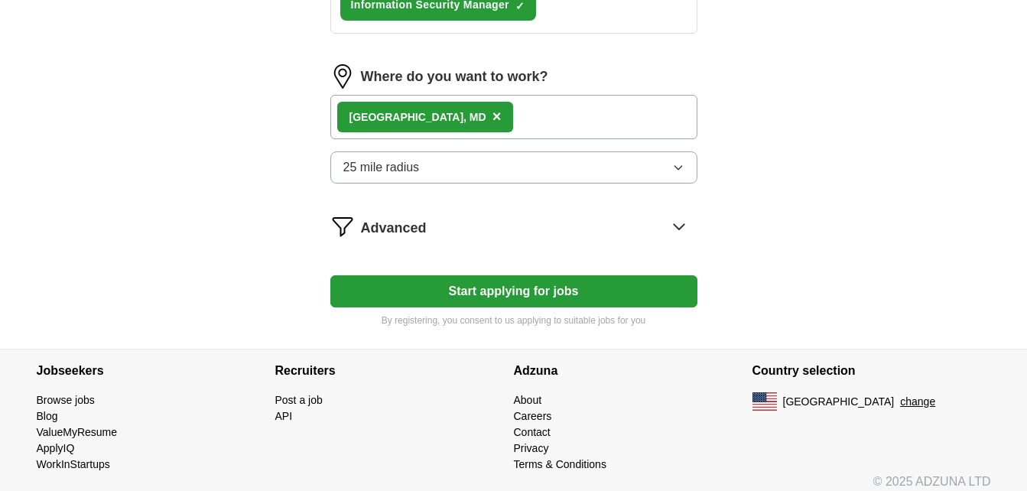
click at [476, 289] on button "Start applying for jobs" at bounding box center [513, 291] width 367 height 32
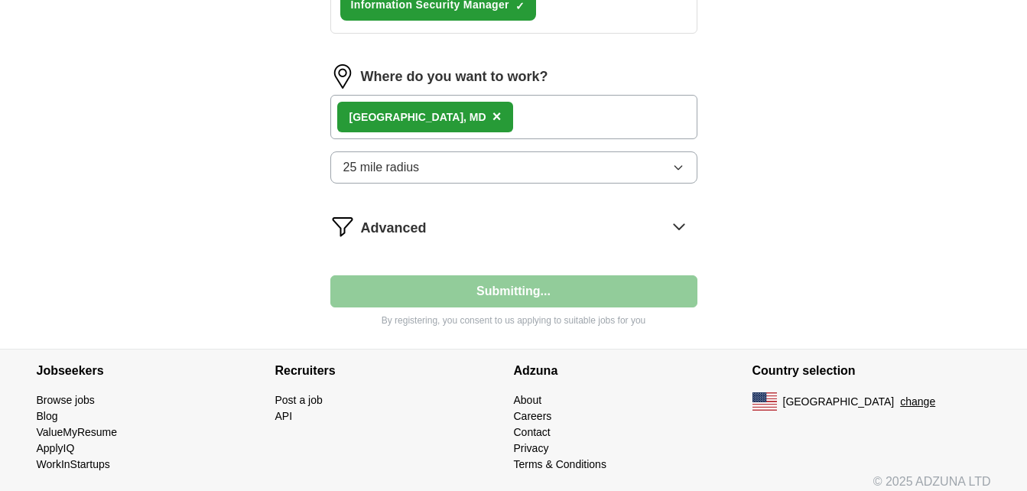
select select "**"
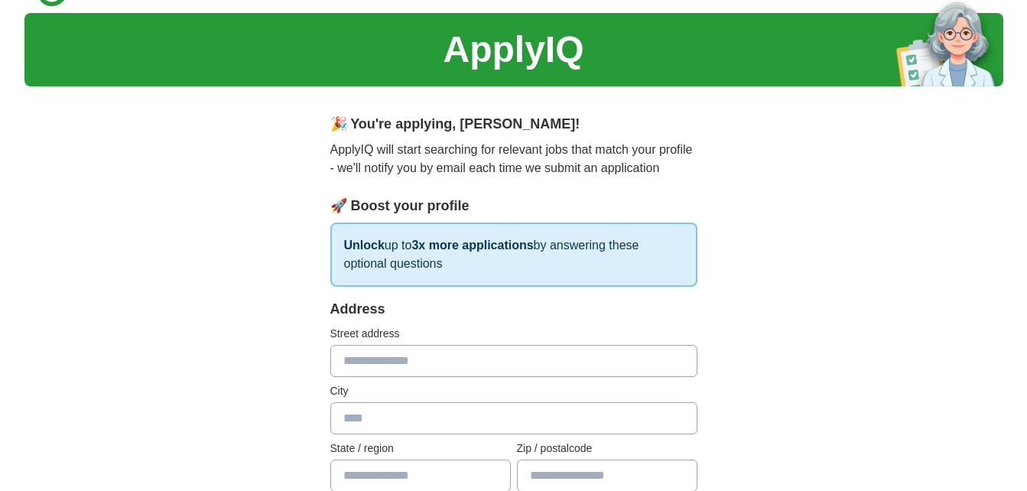
scroll to position [34, 0]
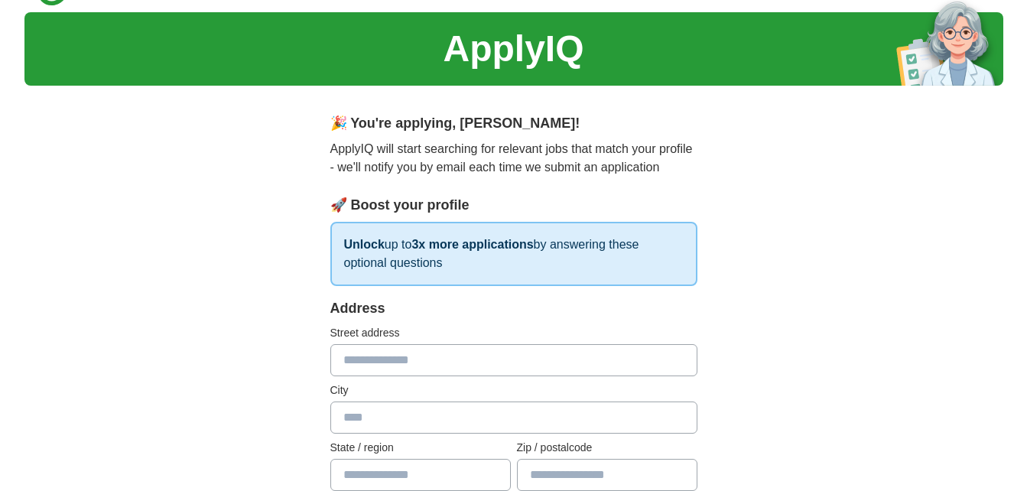
click at [454, 352] on input "text" at bounding box center [513, 360] width 367 height 32
type input "**********"
type input "**"
type input "*****"
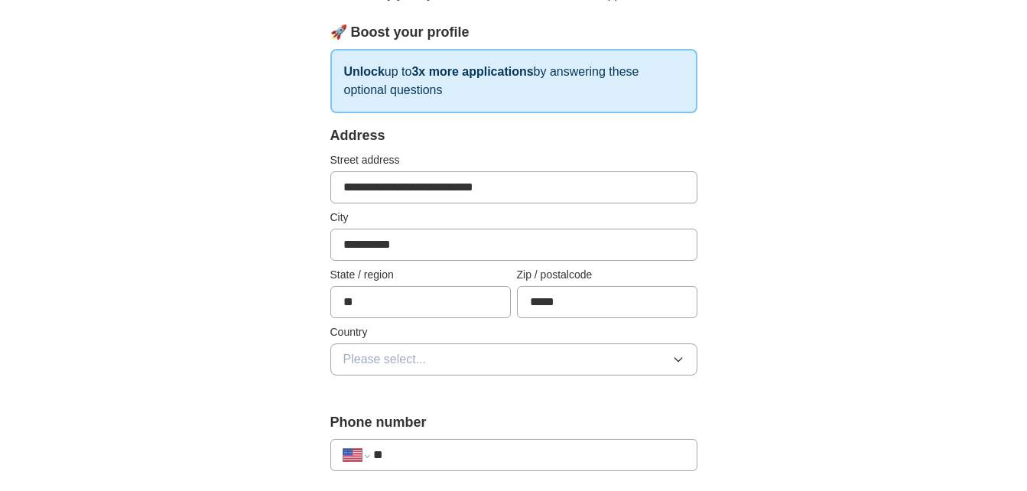
scroll to position [210, 0]
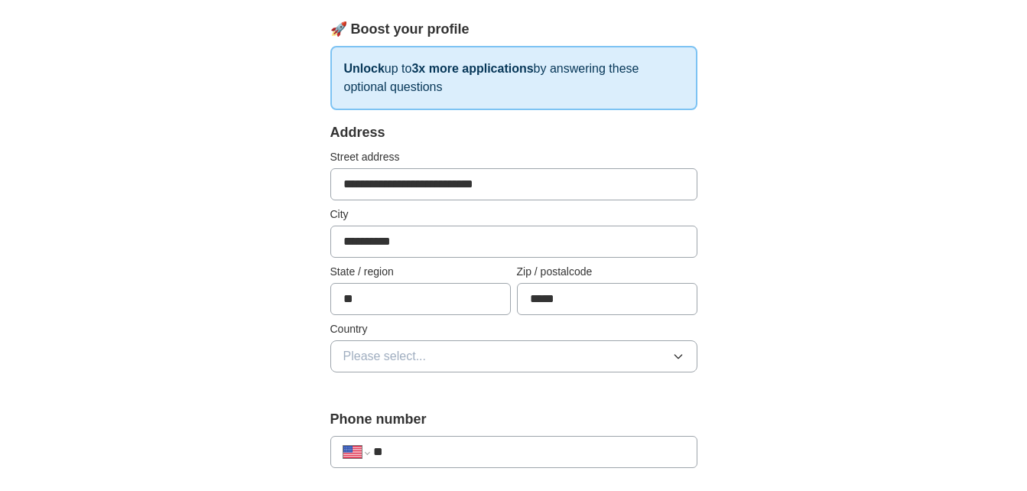
click at [441, 310] on input "**" at bounding box center [420, 299] width 180 height 32
type input "*"
type input "**"
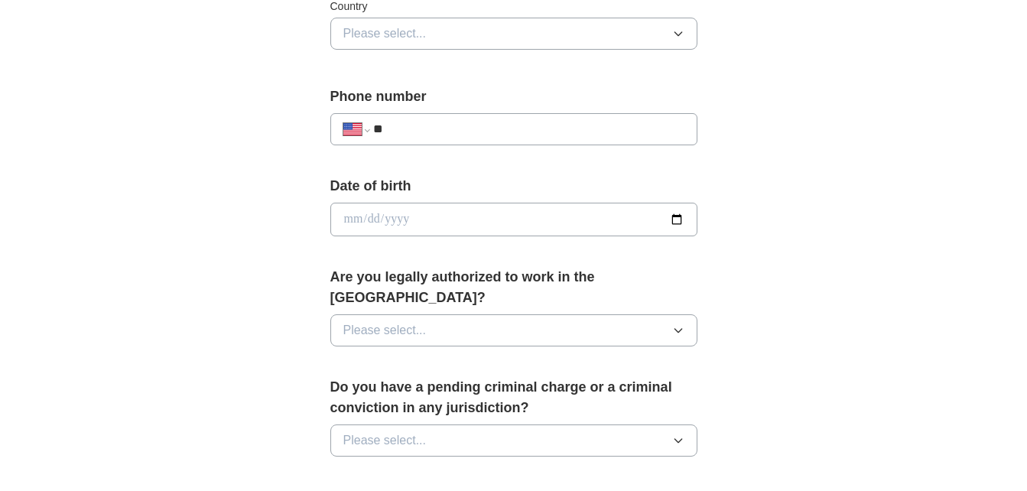
scroll to position [535, 0]
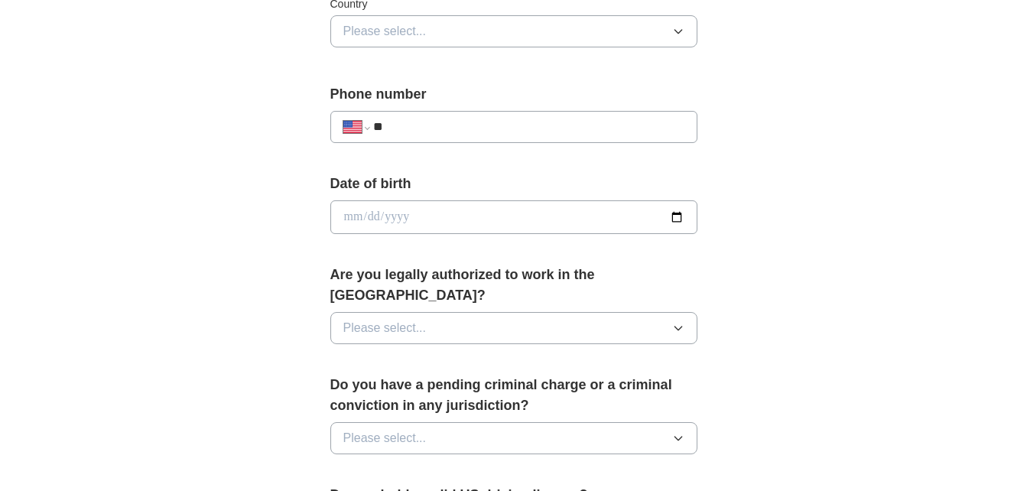
click at [672, 35] on icon "button" at bounding box center [678, 31] width 12 height 12
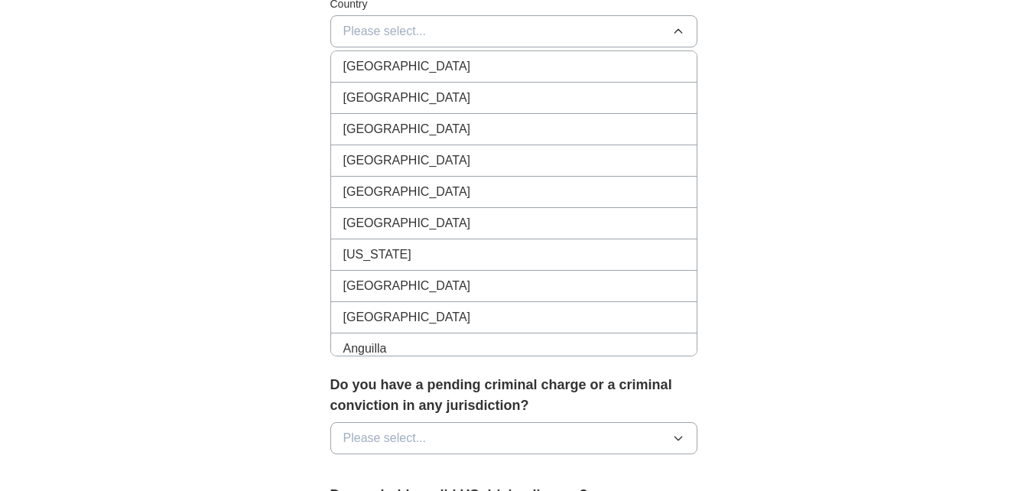
click at [634, 90] on div "[GEOGRAPHIC_DATA]" at bounding box center [513, 98] width 341 height 18
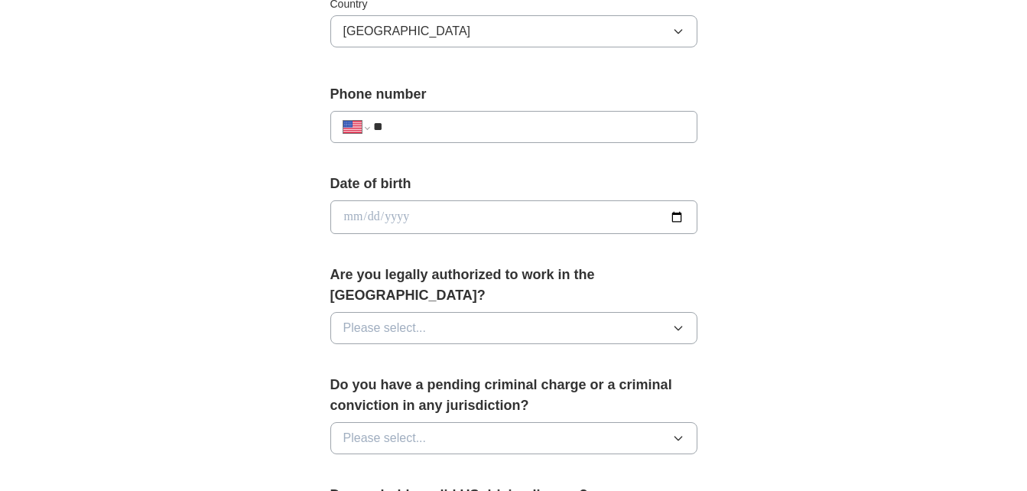
click at [530, 220] on input "date" at bounding box center [513, 217] width 367 height 34
click at [677, 216] on input "date" at bounding box center [513, 217] width 367 height 34
type input "**********"
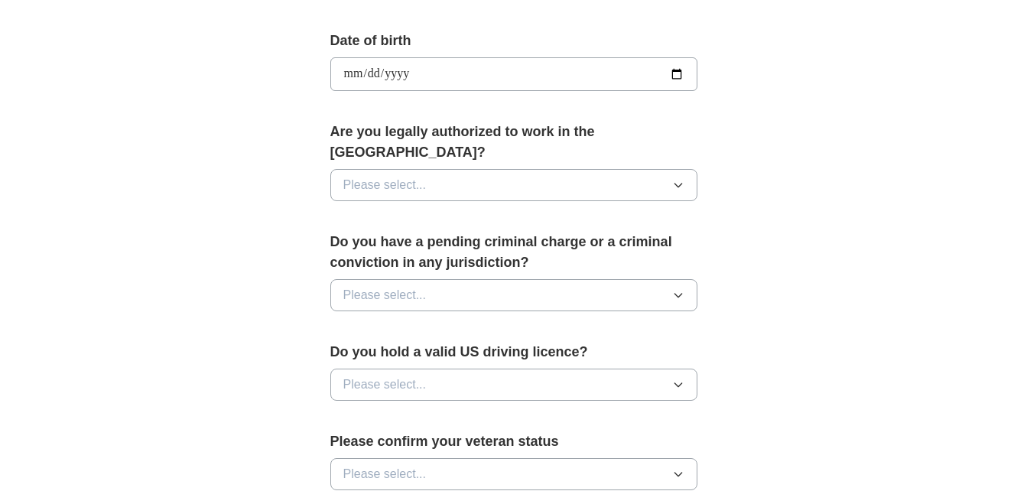
scroll to position [679, 0]
click at [680, 178] on icon "button" at bounding box center [678, 184] width 12 height 12
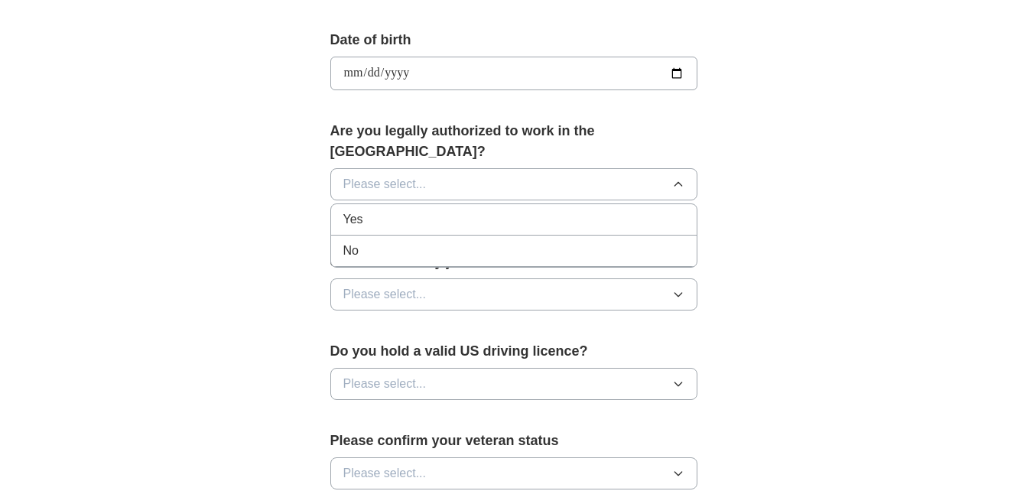
click at [668, 210] on div "Yes" at bounding box center [513, 219] width 341 height 18
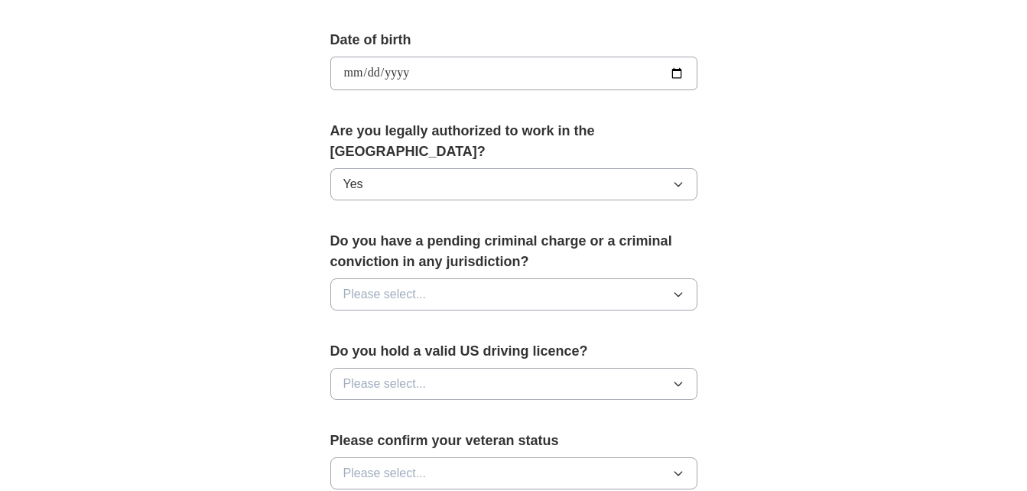
click at [661, 278] on button "Please select..." at bounding box center [513, 294] width 367 height 32
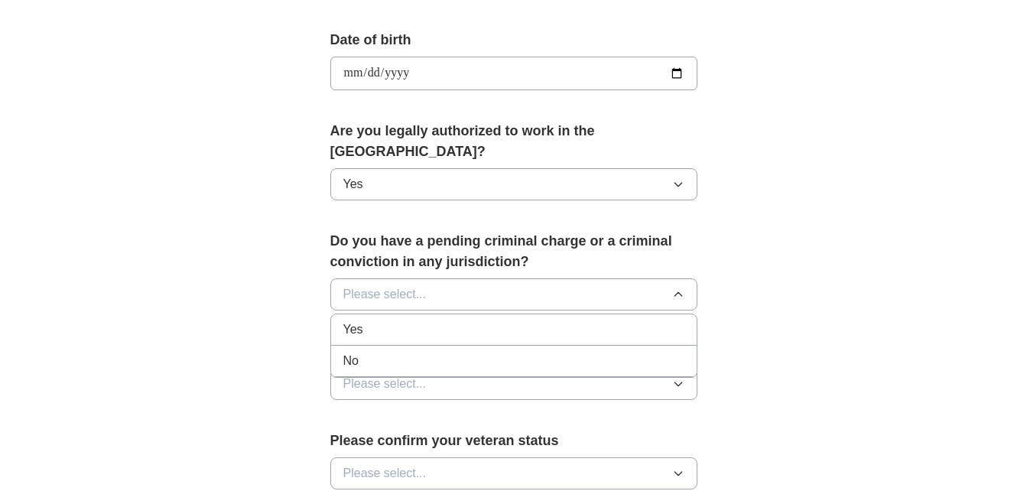
click at [642, 352] on div "No" at bounding box center [513, 361] width 341 height 18
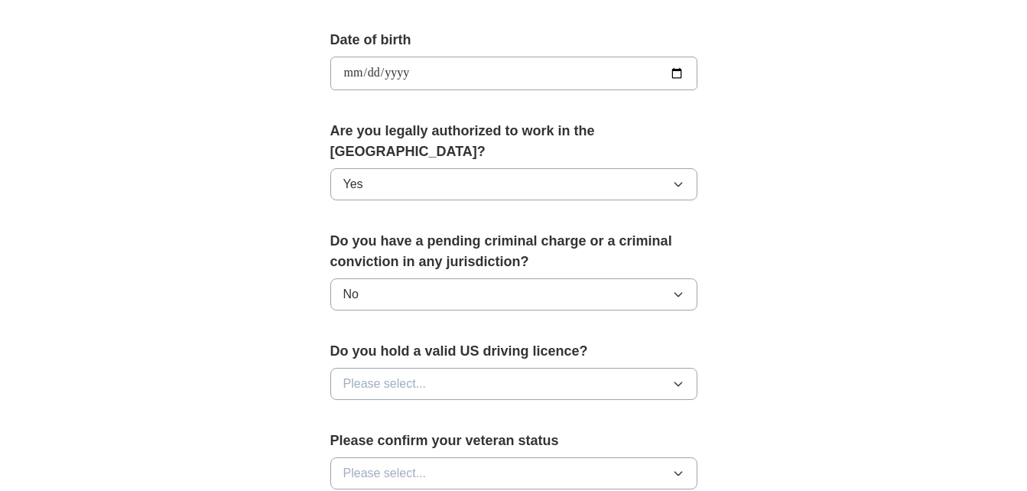
click at [636, 372] on button "Please select..." at bounding box center [513, 384] width 367 height 32
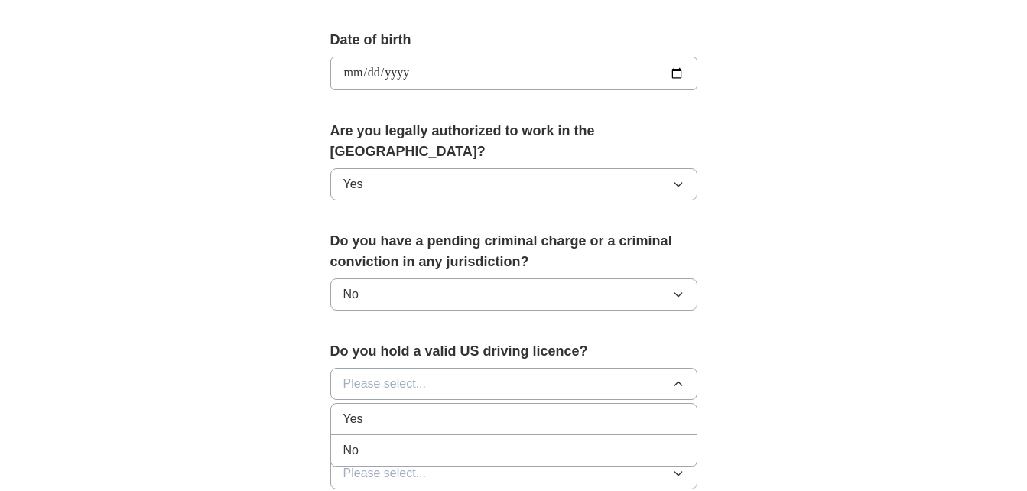
click at [628, 410] on div "Yes" at bounding box center [513, 419] width 341 height 18
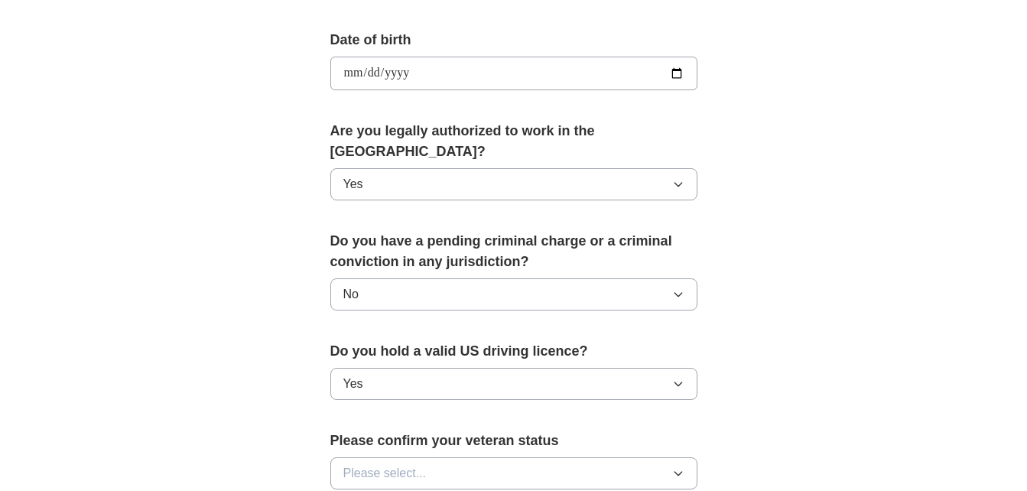
click at [628, 396] on form "**********" at bounding box center [513, 199] width 367 height 1091
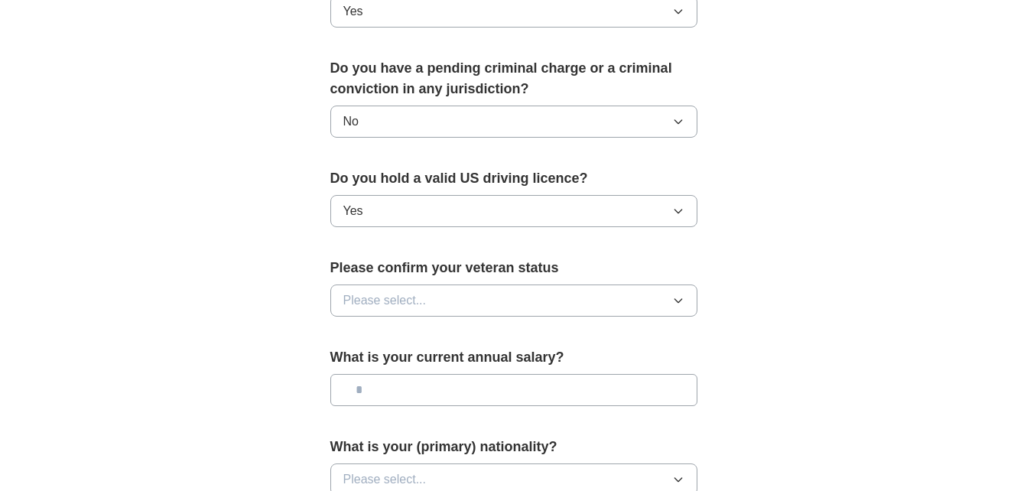
scroll to position [853, 0]
click at [656, 284] on button "Please select..." at bounding box center [513, 300] width 367 height 32
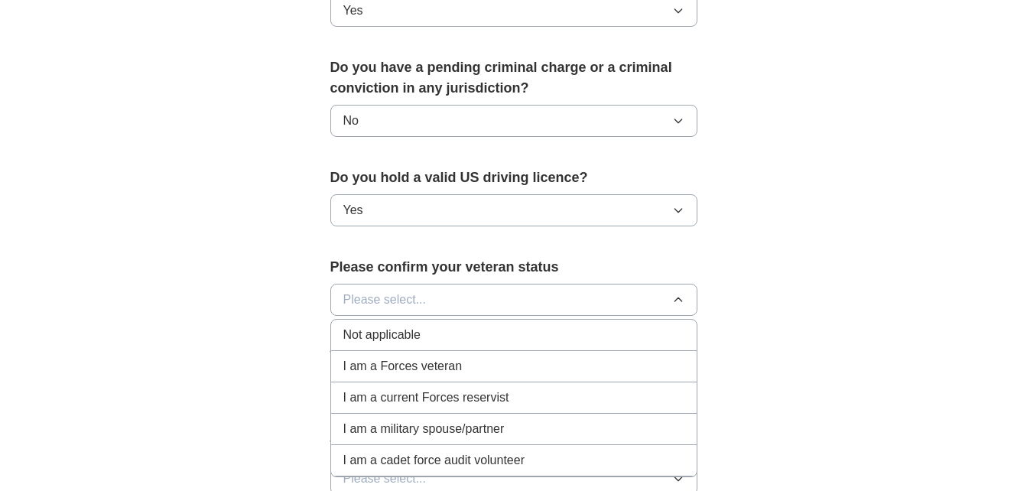
click at [636, 326] on div "Not applicable" at bounding box center [513, 335] width 341 height 18
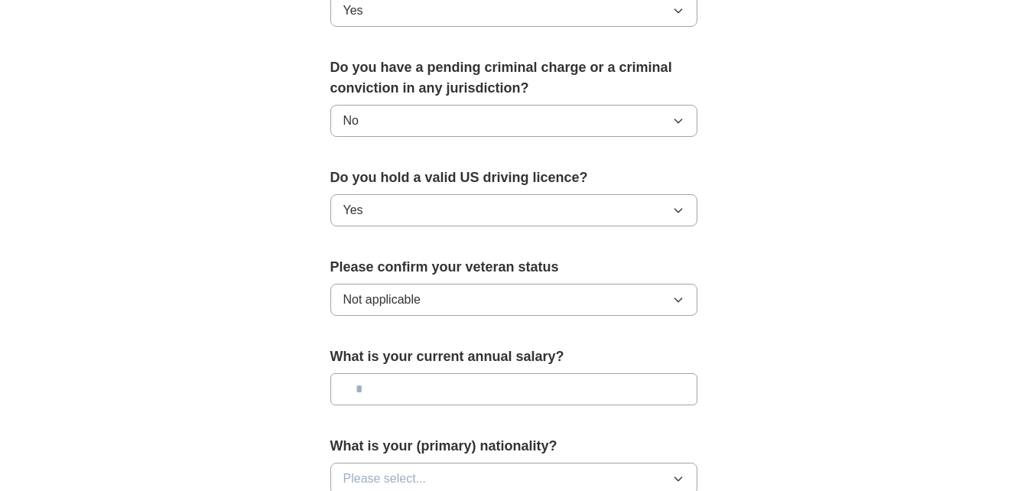
click at [620, 373] on input "text" at bounding box center [513, 389] width 367 height 32
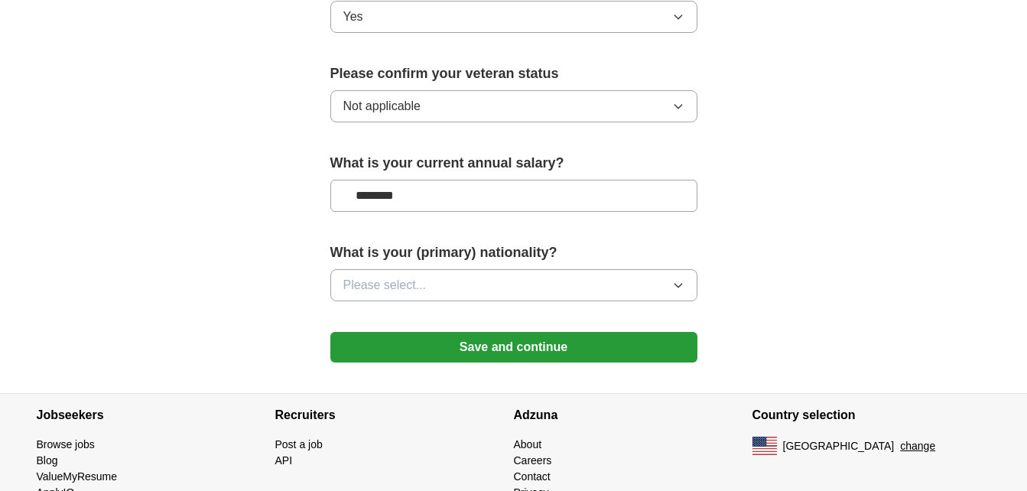
scroll to position [1048, 0]
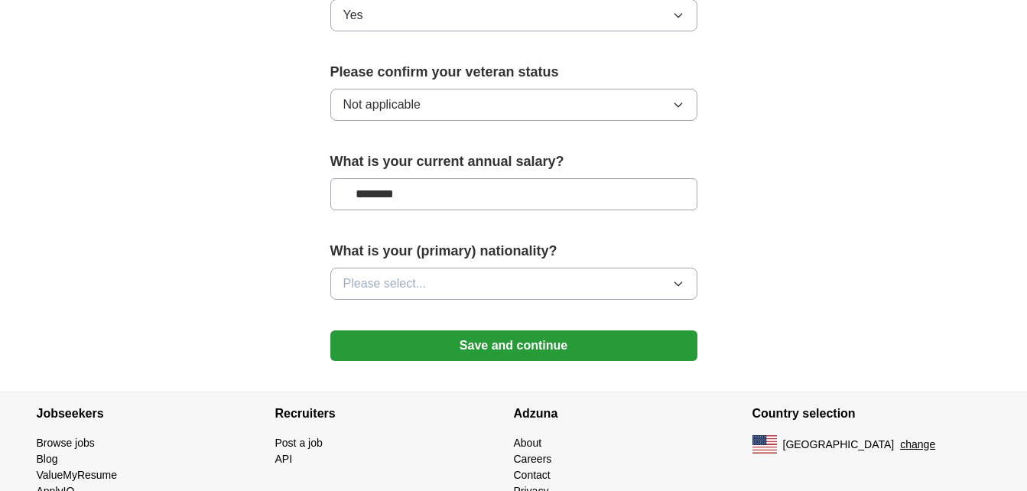
type input "********"
click at [678, 278] on icon "button" at bounding box center [678, 284] width 12 height 12
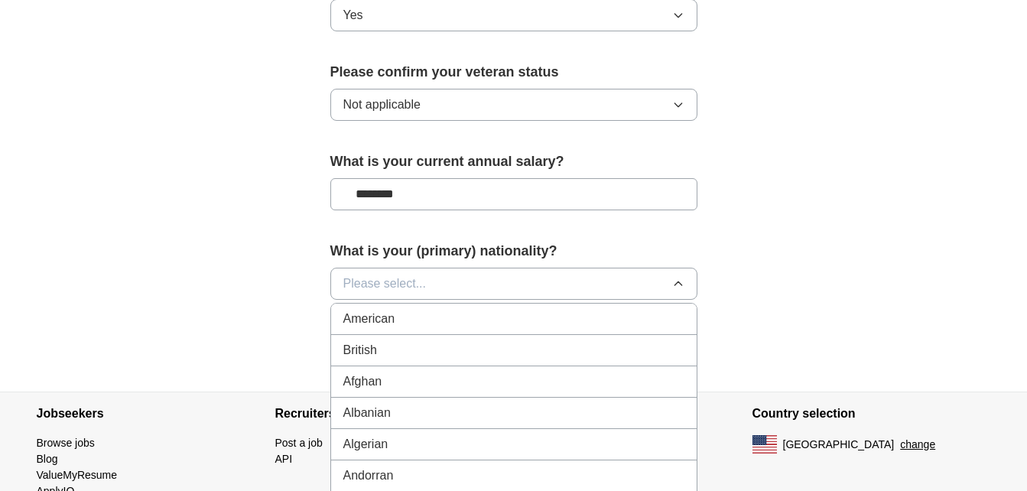
click at [646, 310] on li "American" at bounding box center [514, 319] width 366 height 31
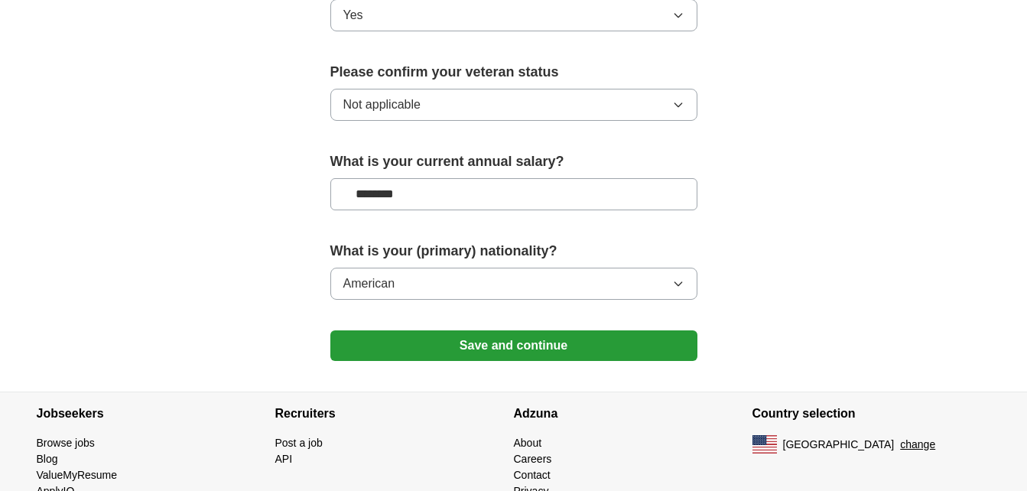
click at [623, 330] on button "Save and continue" at bounding box center [513, 345] width 367 height 31
